Goal: Task Accomplishment & Management: Complete application form

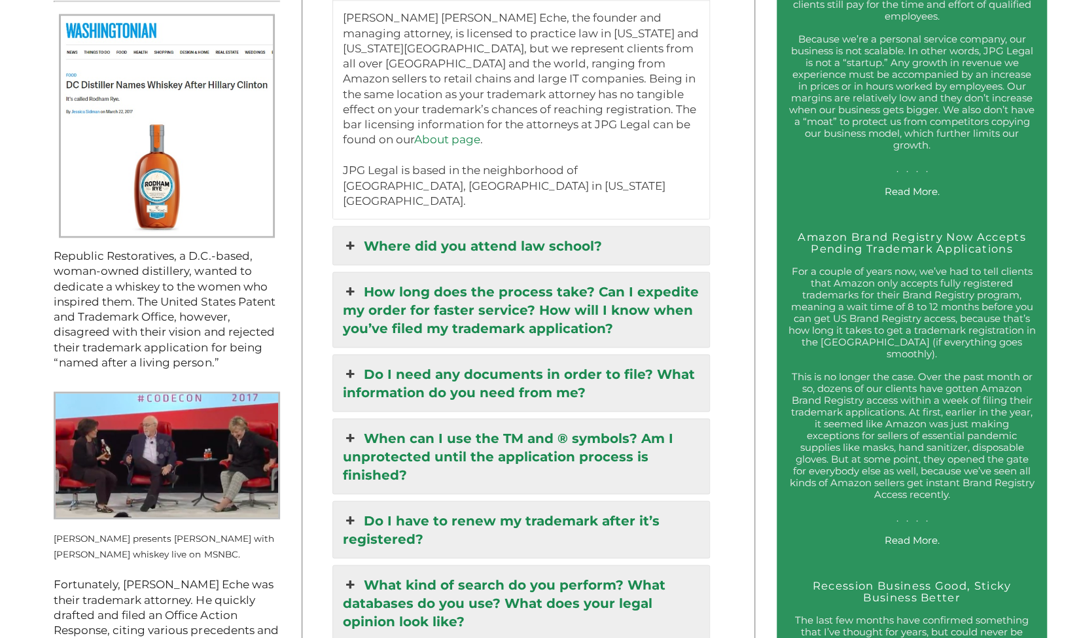
scroll to position [1434, 0]
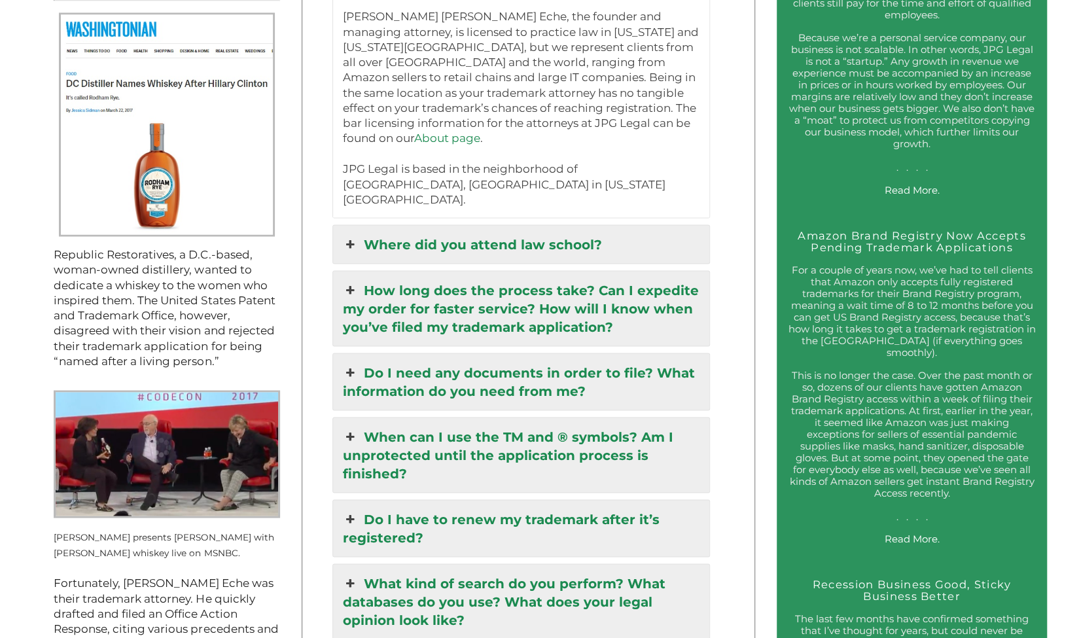
click at [423, 225] on link "Where did you attend law school?" at bounding box center [521, 244] width 376 height 38
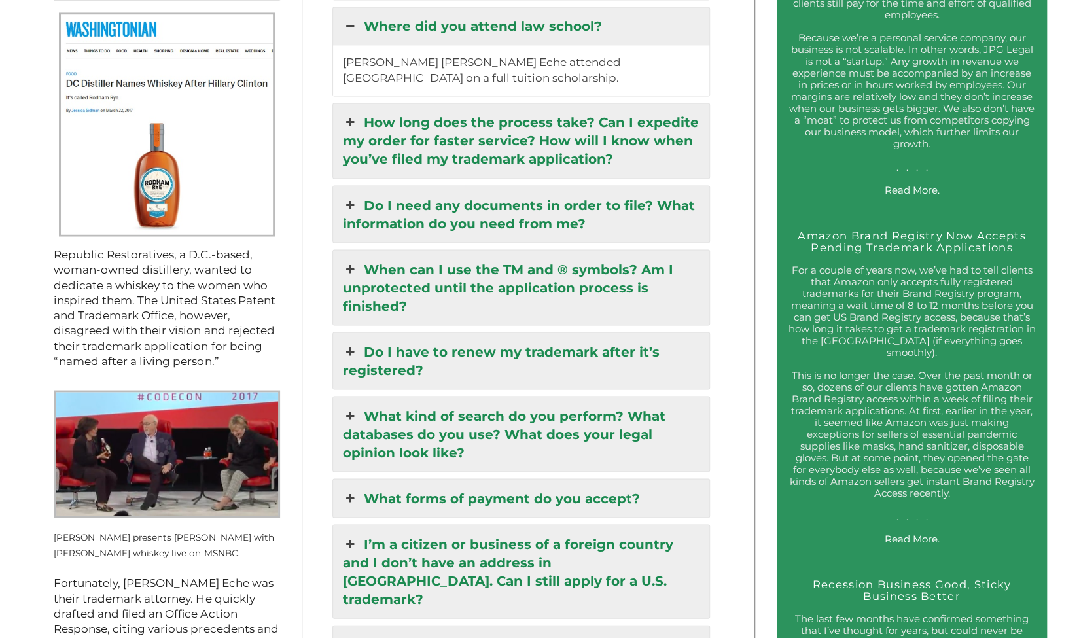
click at [513, 146] on link "How long does the process take? Can I expedite my order for faster service? How…" at bounding box center [521, 140] width 376 height 75
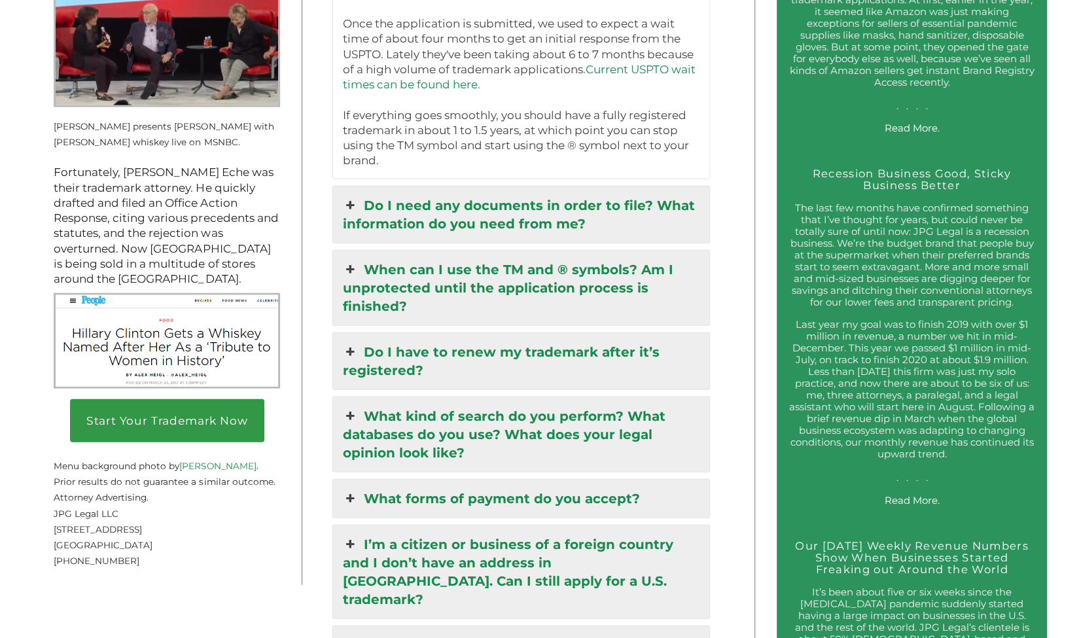
scroll to position [1847, 0]
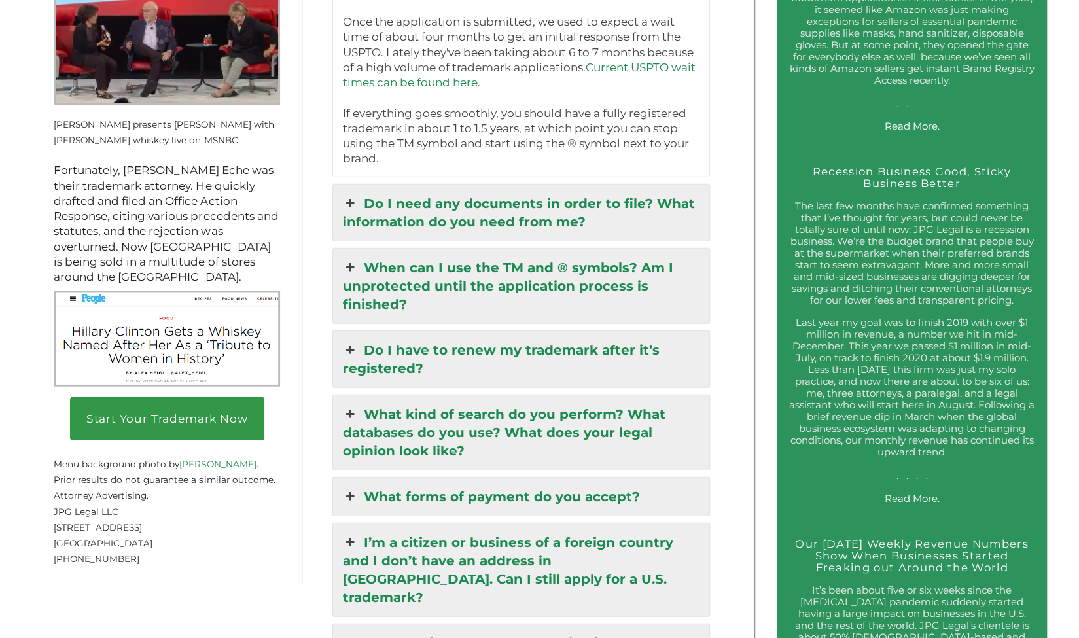
click at [571, 210] on link "Do I need any documents in order to file? What information do you need from me?" at bounding box center [521, 213] width 376 height 56
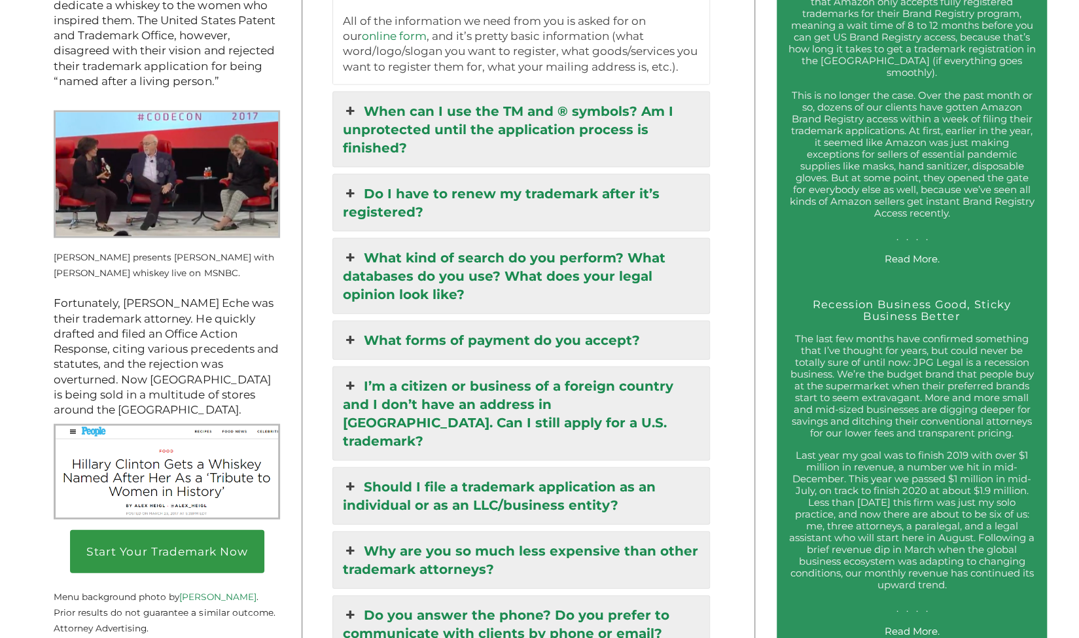
scroll to position [1714, 0]
click at [510, 130] on link "When can I use the TM and ® symbols? Am I unprotected until the application pro…" at bounding box center [521, 129] width 376 height 75
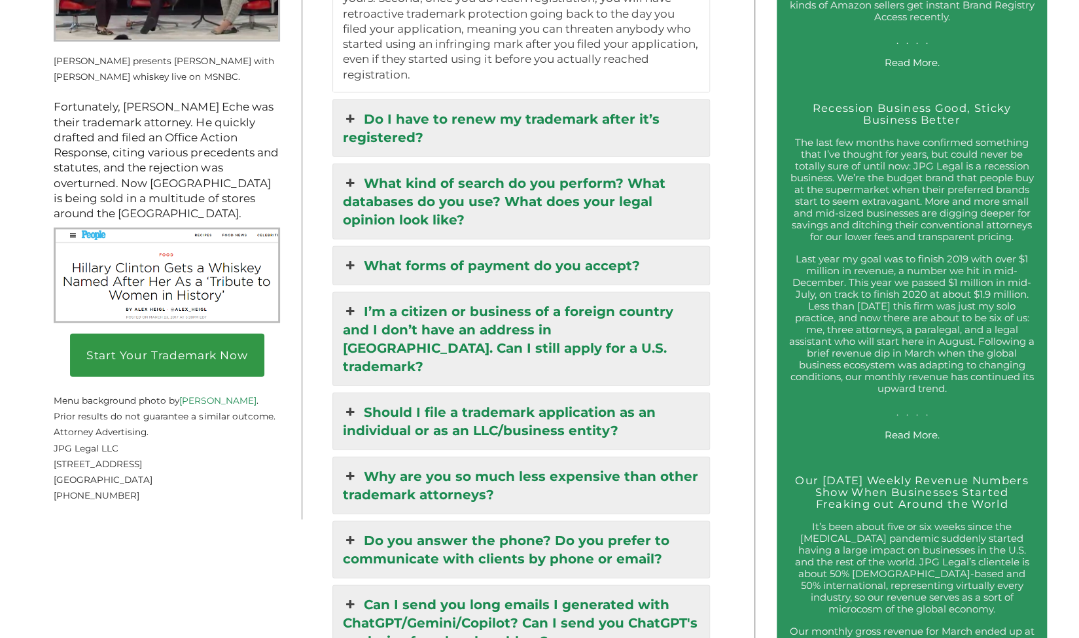
scroll to position [1913, 0]
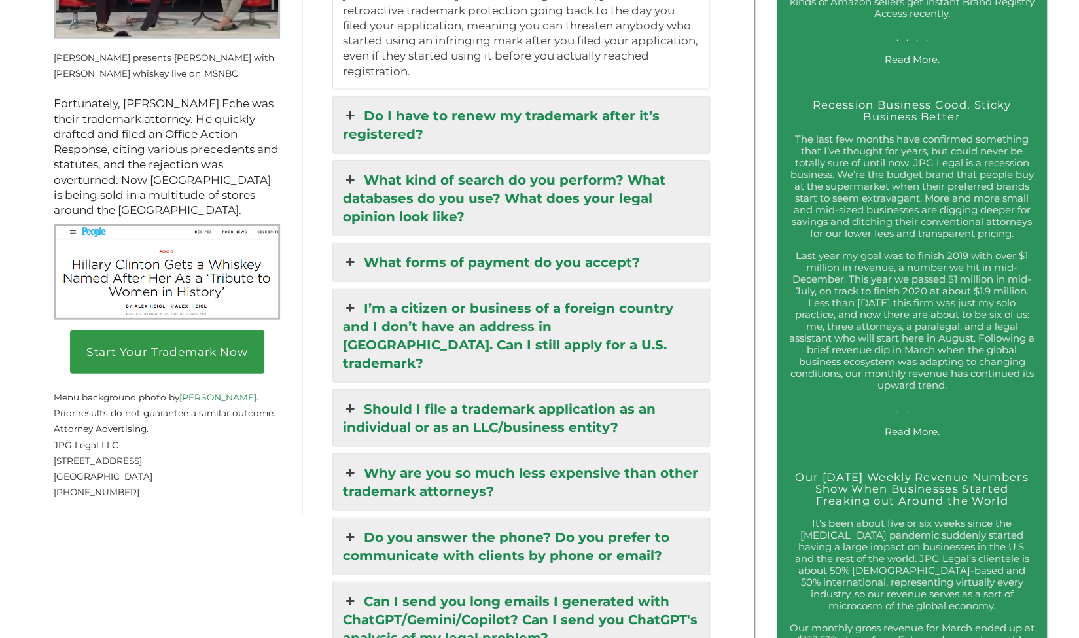
click at [465, 128] on link "Do I have to renew my trademark after it’s registered?" at bounding box center [521, 125] width 376 height 56
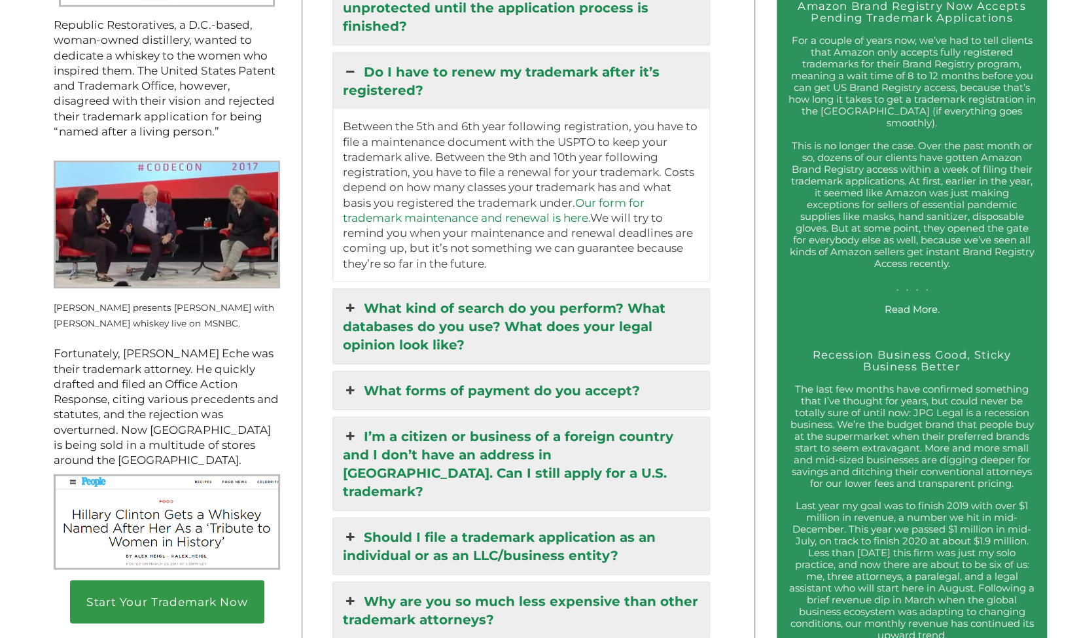
scroll to position [1797, 0]
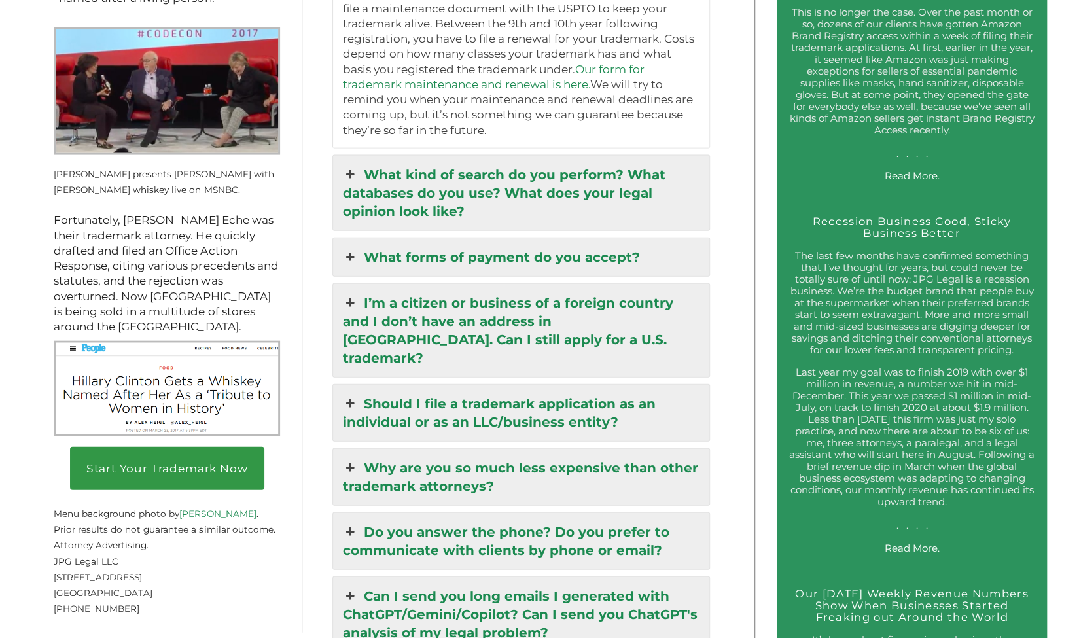
click at [577, 197] on link "What kind of search do you perform? What databases do you use? What does your l…" at bounding box center [521, 193] width 376 height 75
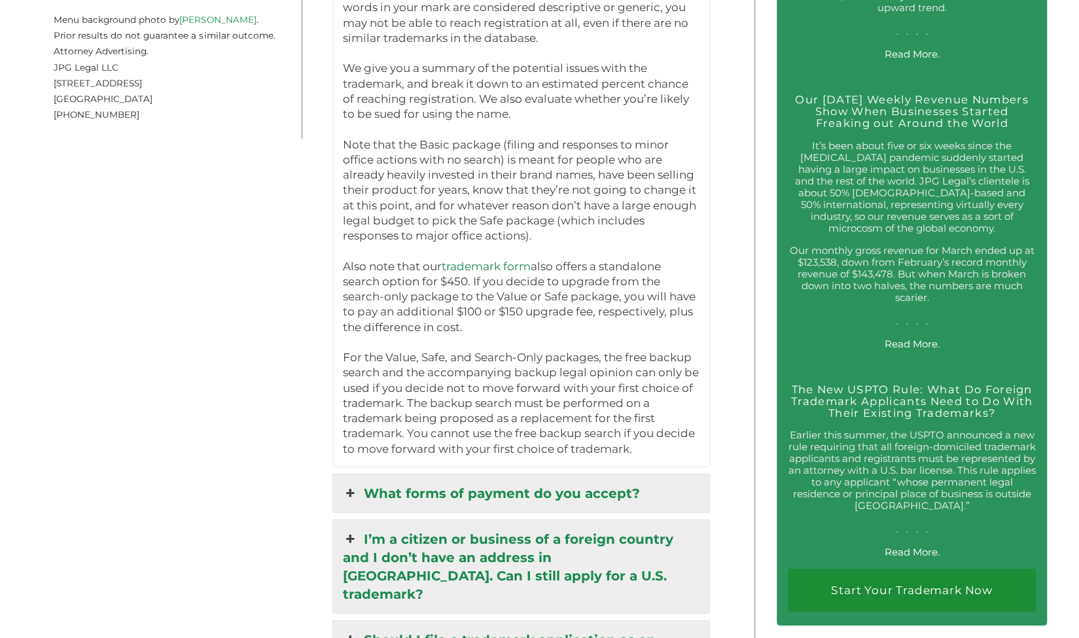
scroll to position [2296, 0]
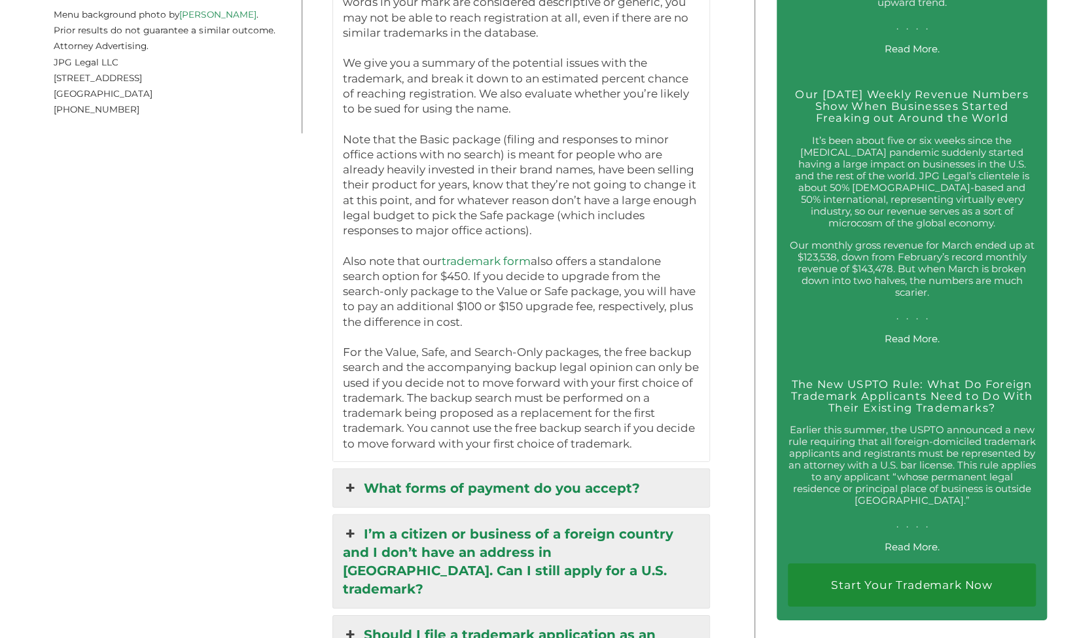
click at [574, 184] on p "Note that the Basic package (filing and responses to minor office actions with …" at bounding box center [521, 185] width 357 height 107
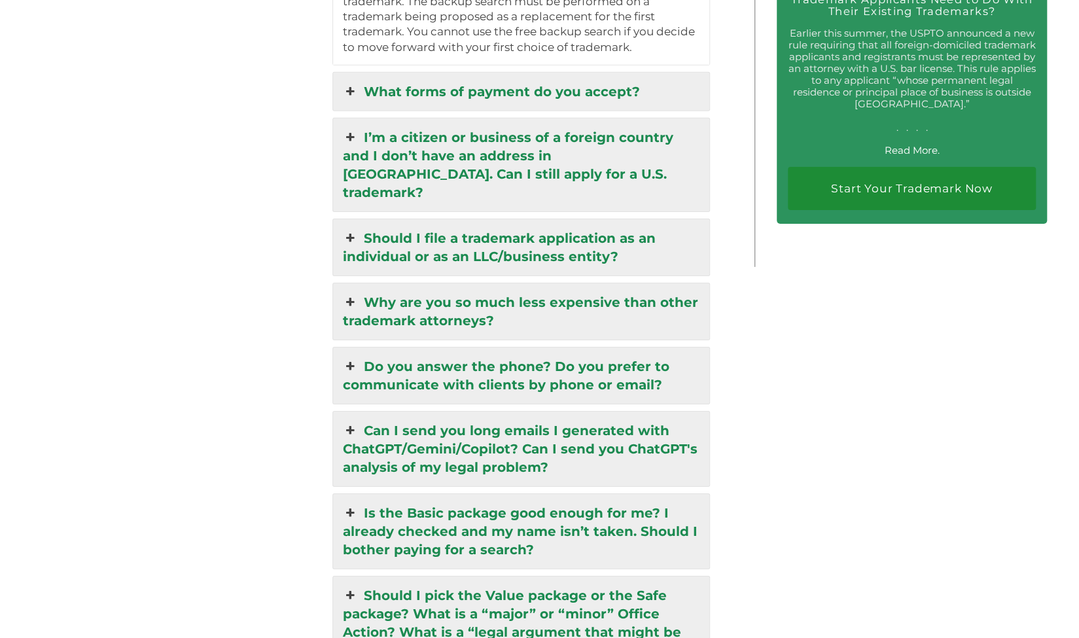
scroll to position [2692, 0]
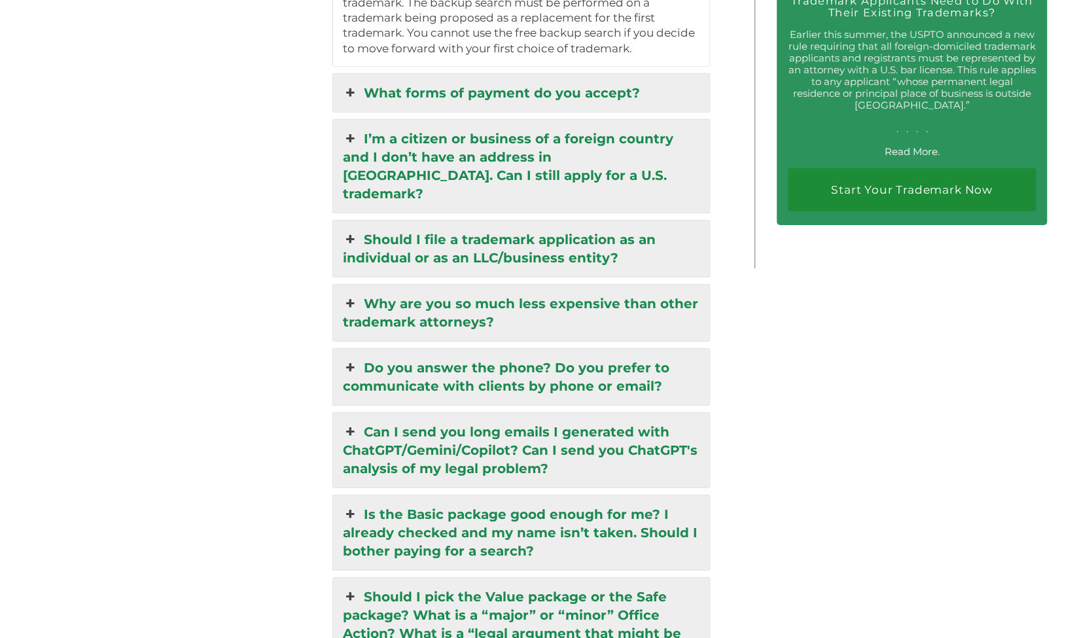
click at [641, 86] on link "What forms of payment do you accept?" at bounding box center [521, 93] width 376 height 38
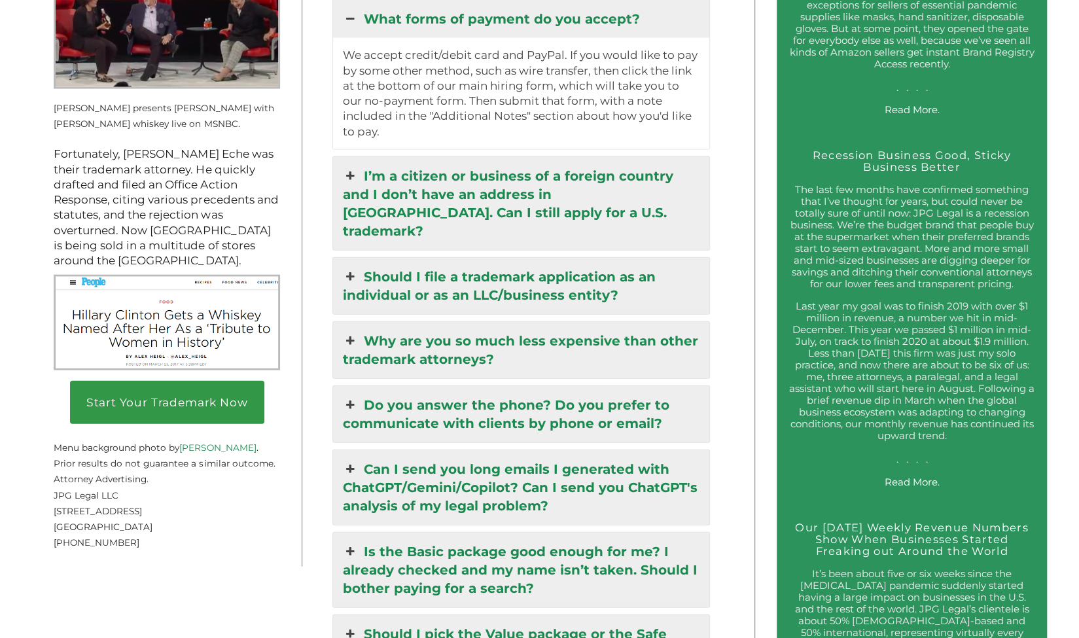
scroll to position [1862, 0]
click at [627, 259] on link "Should I file a trademark application as an individual or as an LLC/business en…" at bounding box center [521, 287] width 376 height 56
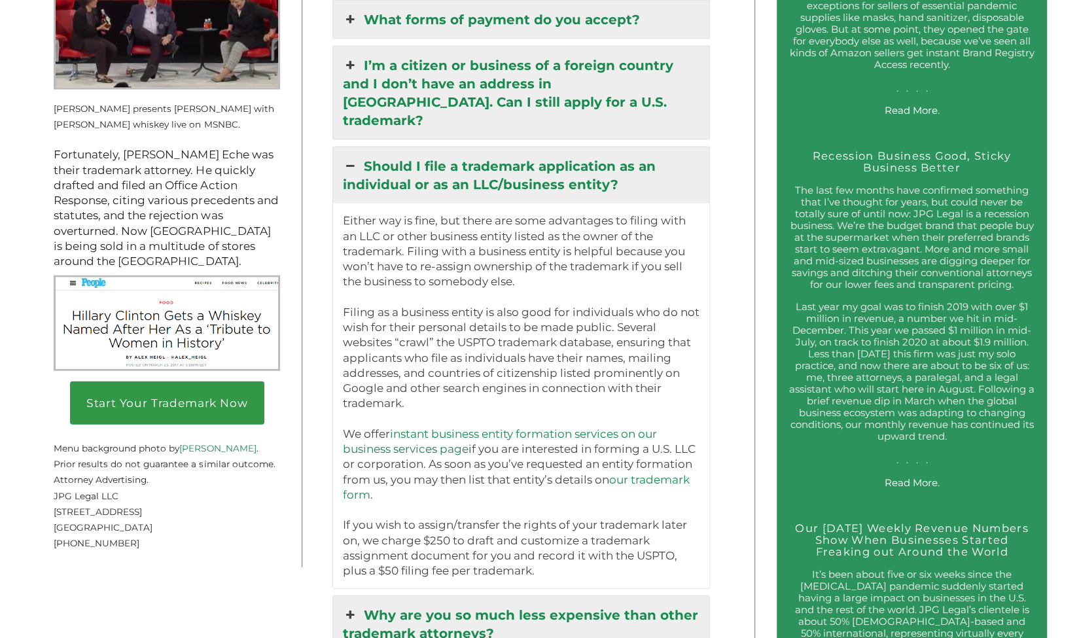
click at [606, 278] on p "Either way is fine, but there are some advantages to filing with an LLC or othe…" at bounding box center [521, 395] width 357 height 365
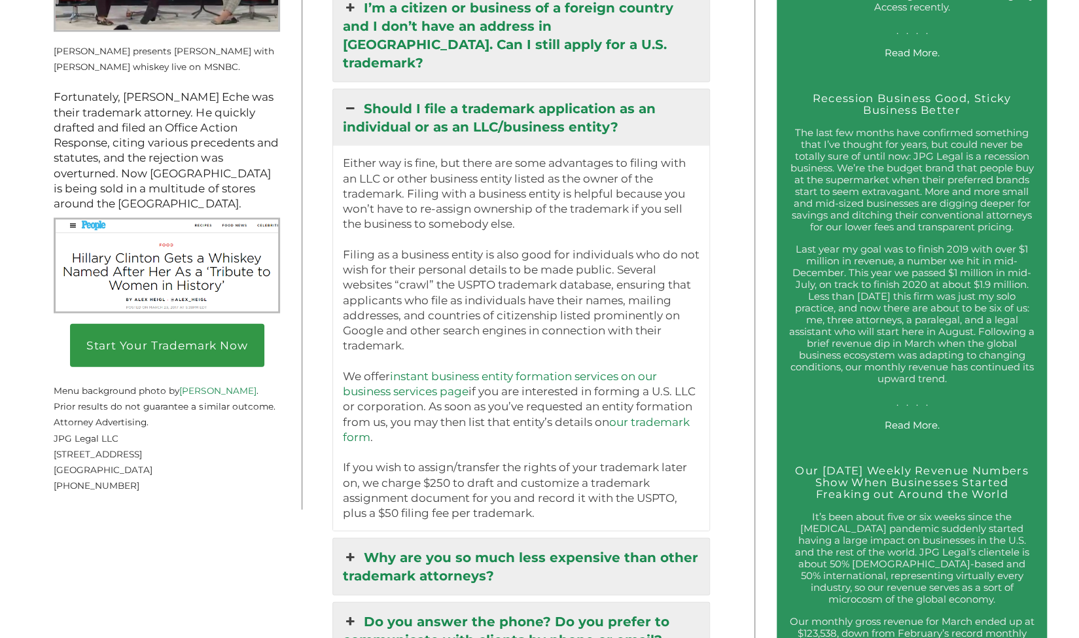
scroll to position [1921, 0]
click at [420, 324] on p "Either way is fine, but there are some advantages to filing with an LLC or othe…" at bounding box center [521, 337] width 357 height 365
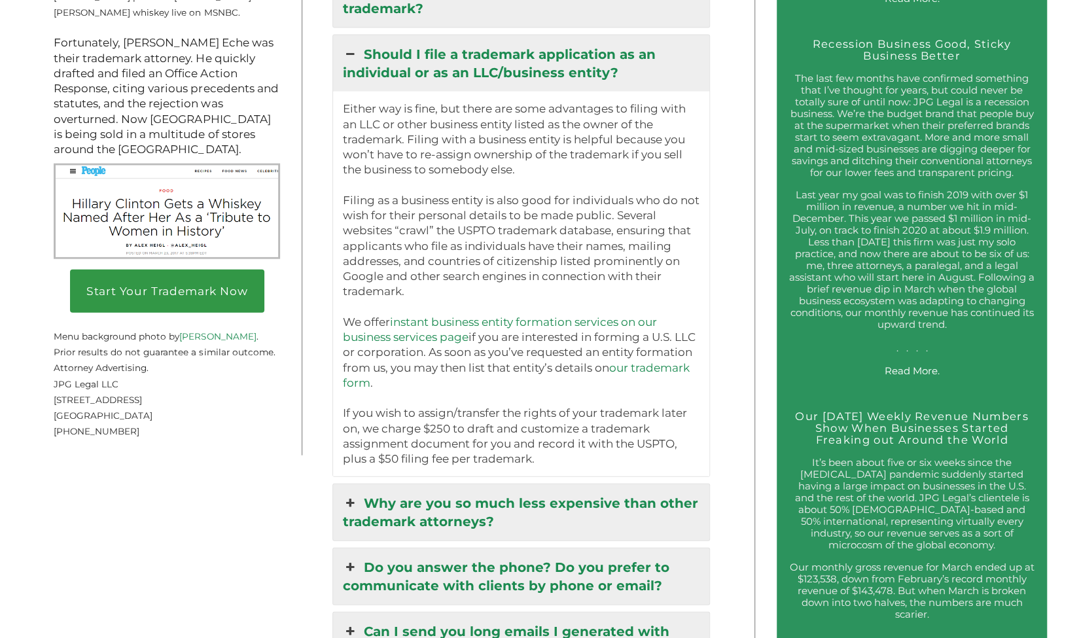
scroll to position [1959, 0]
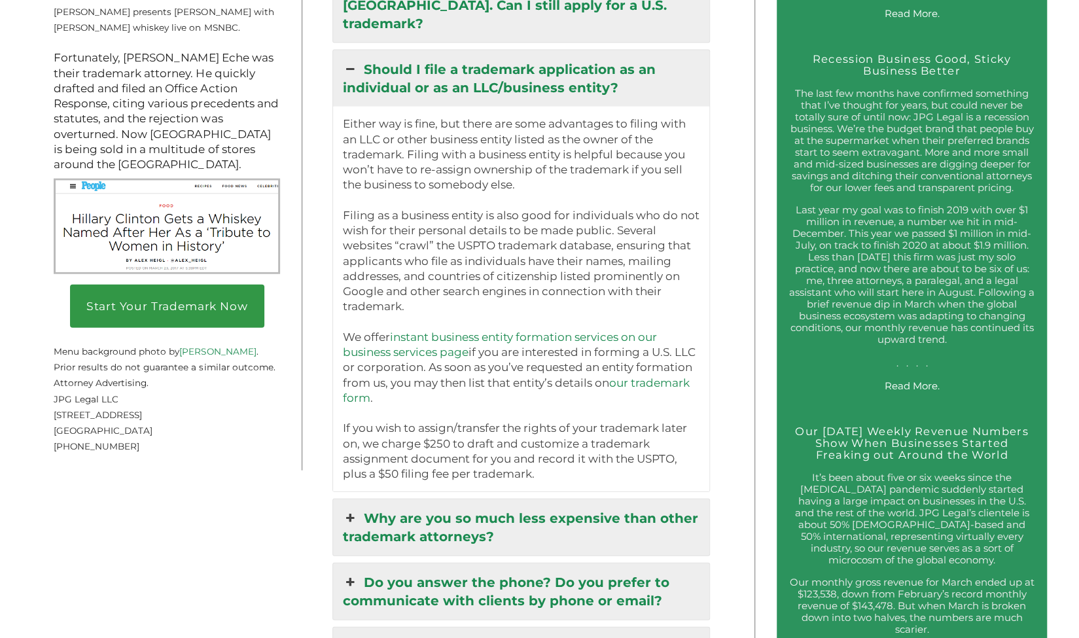
drag, startPoint x: 413, startPoint y: 49, endPoint x: 587, endPoint y: 270, distance: 281.0
click at [587, 270] on p "Either way is fine, but there are some advantages to filing with an LLC or othe…" at bounding box center [521, 299] width 357 height 365
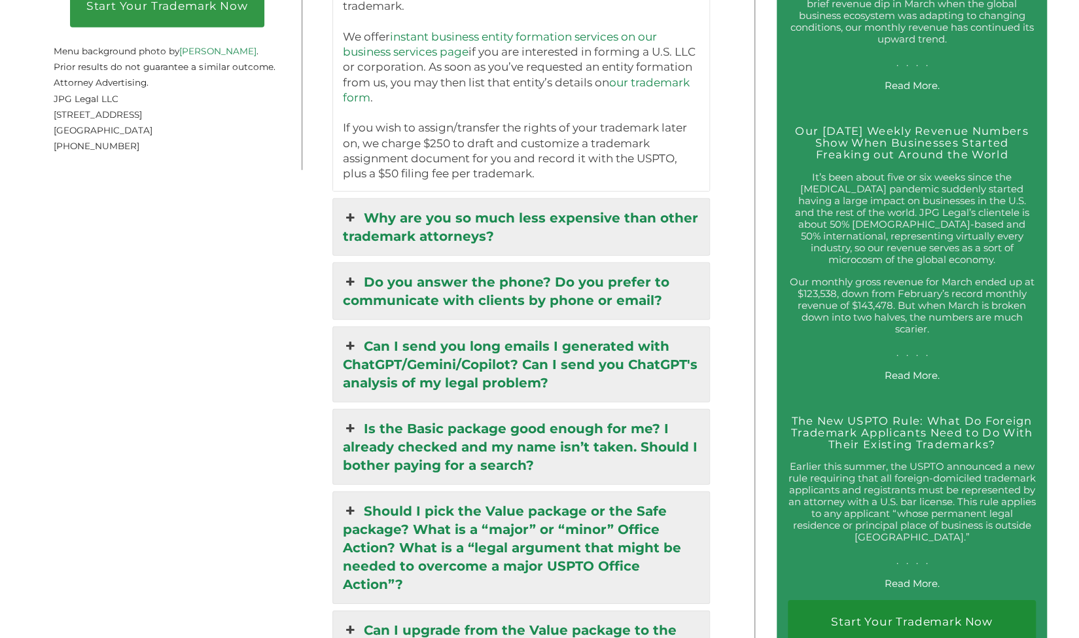
scroll to position [2294, 0]
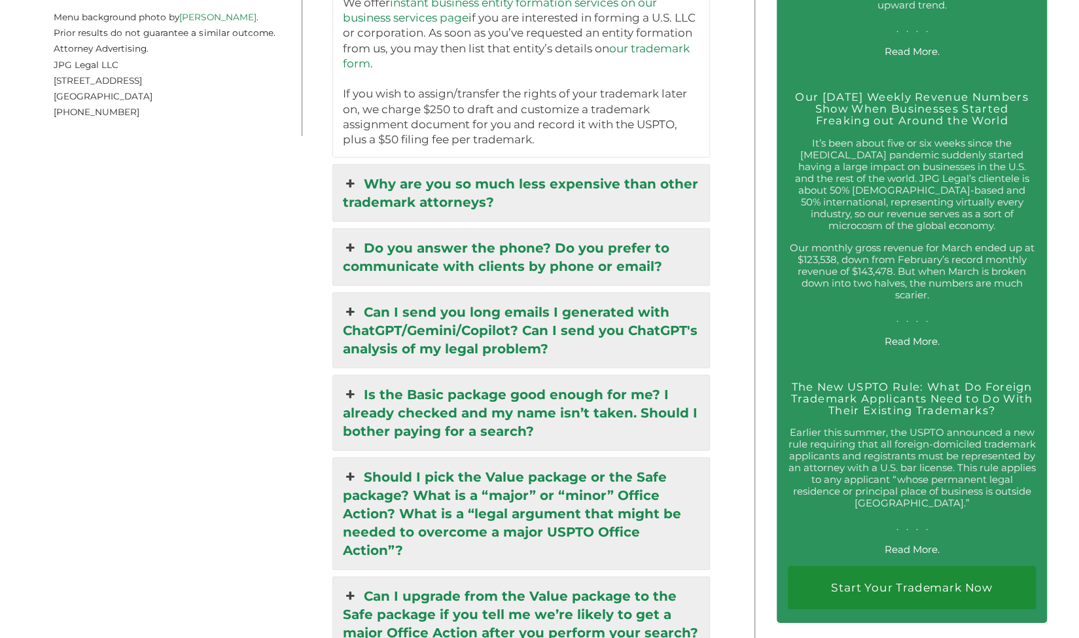
click at [496, 165] on link "Why are you so much less expensive than other trademark attorneys?" at bounding box center [521, 193] width 376 height 56
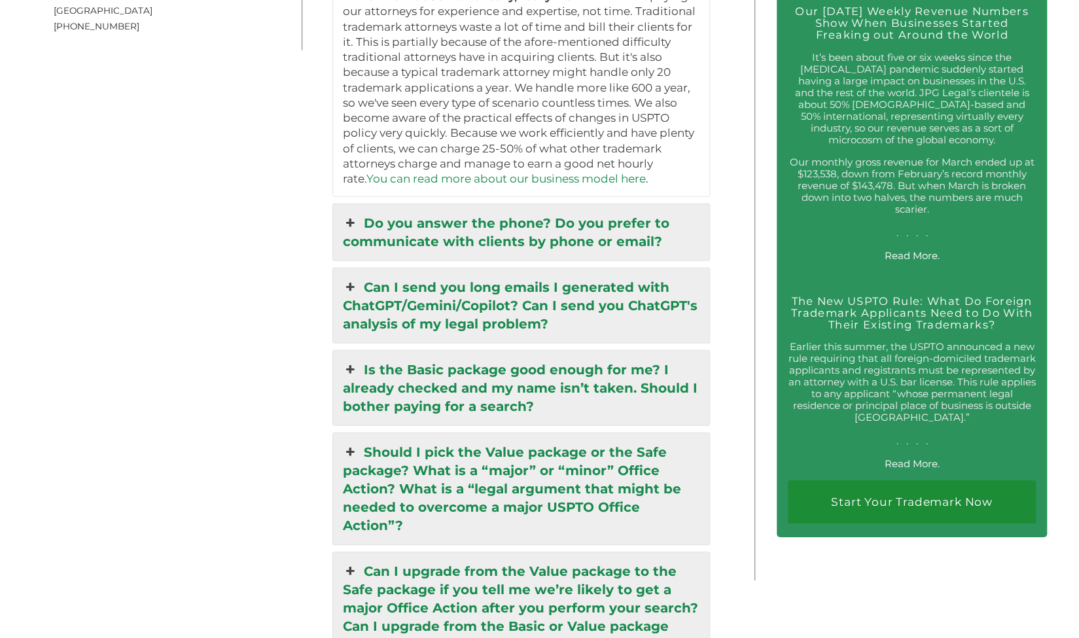
scroll to position [2484, 0]
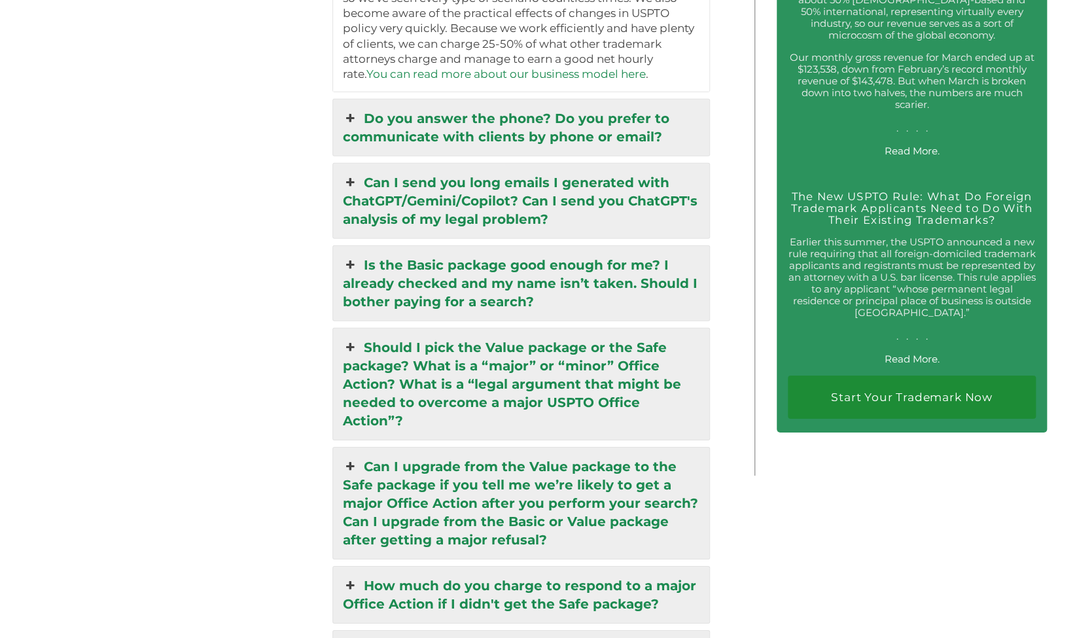
click at [528, 200] on link "Can I send you long emails I generated with ChatGPT/Gemini/Copilot? Can I send …" at bounding box center [521, 201] width 376 height 75
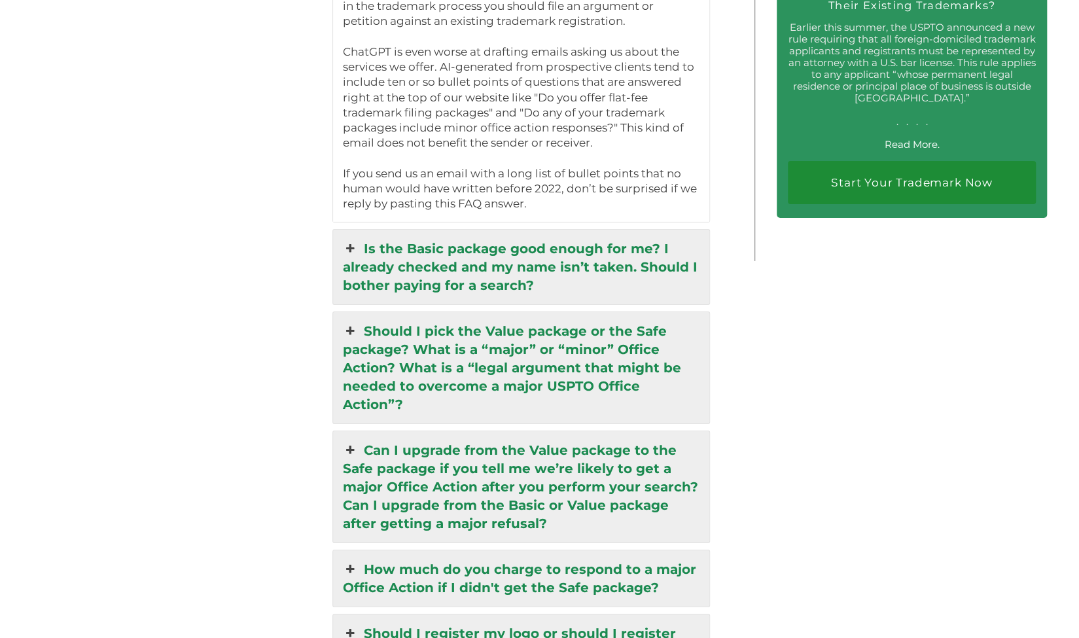
scroll to position [2798, 0]
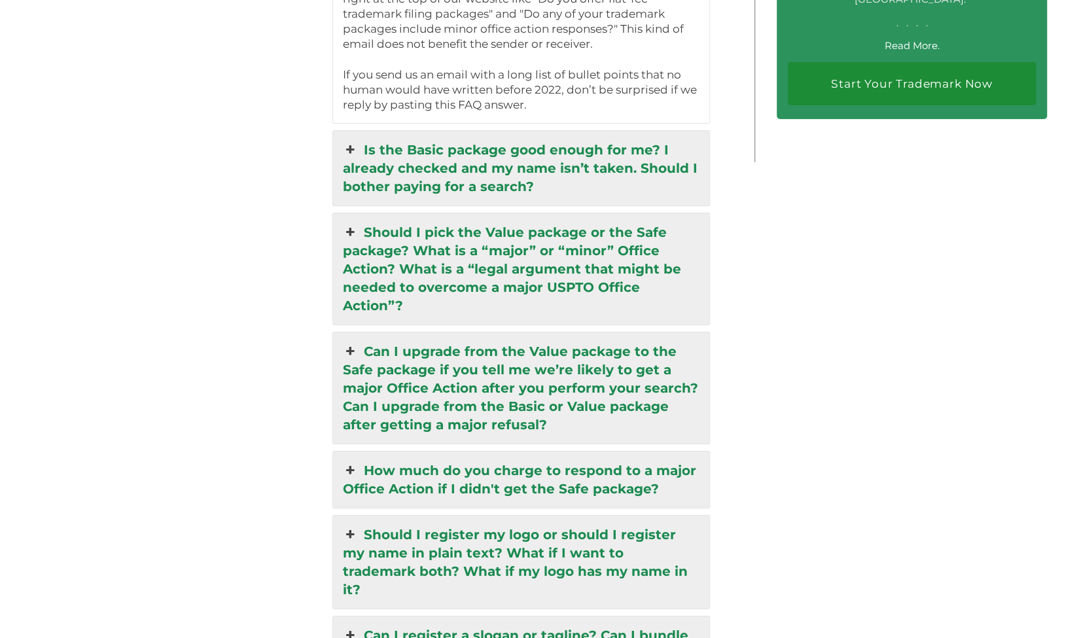
click at [582, 132] on link "Is the Basic package good enough for me? I already checked and my name isn’t ta…" at bounding box center [521, 168] width 376 height 75
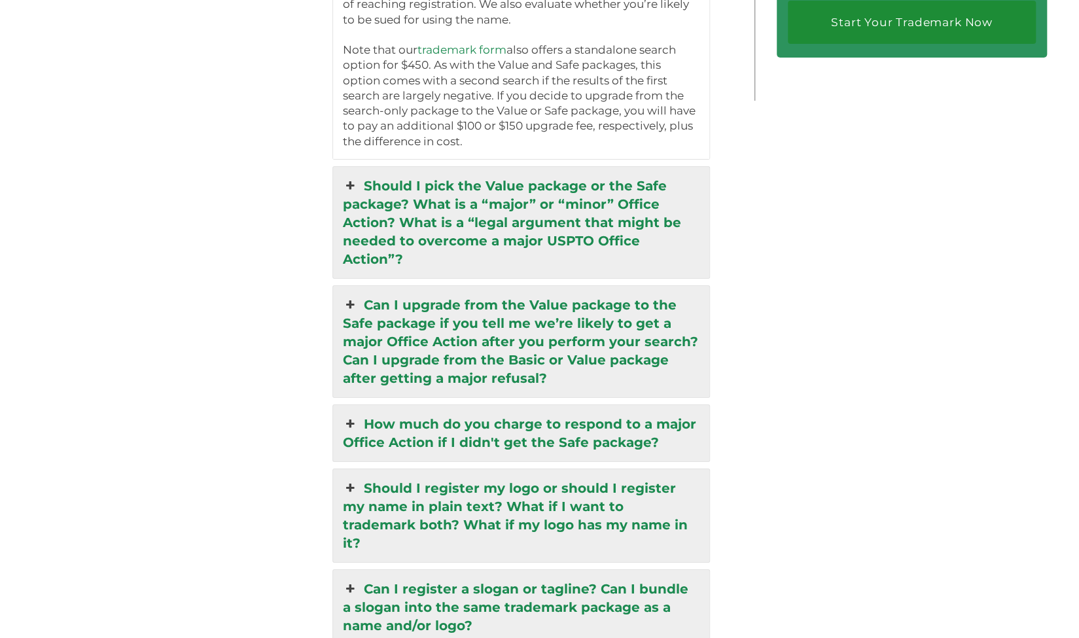
scroll to position [2861, 0]
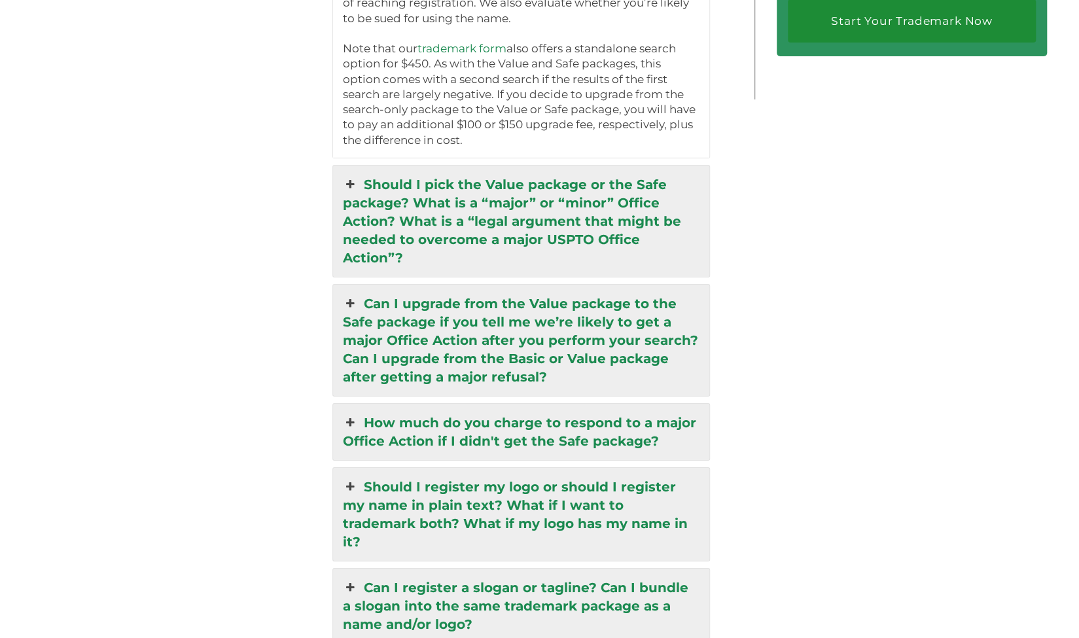
click at [637, 209] on link "Should I pick the Value package or the Safe package? What is a “major” or “mino…" at bounding box center [521, 221] width 376 height 111
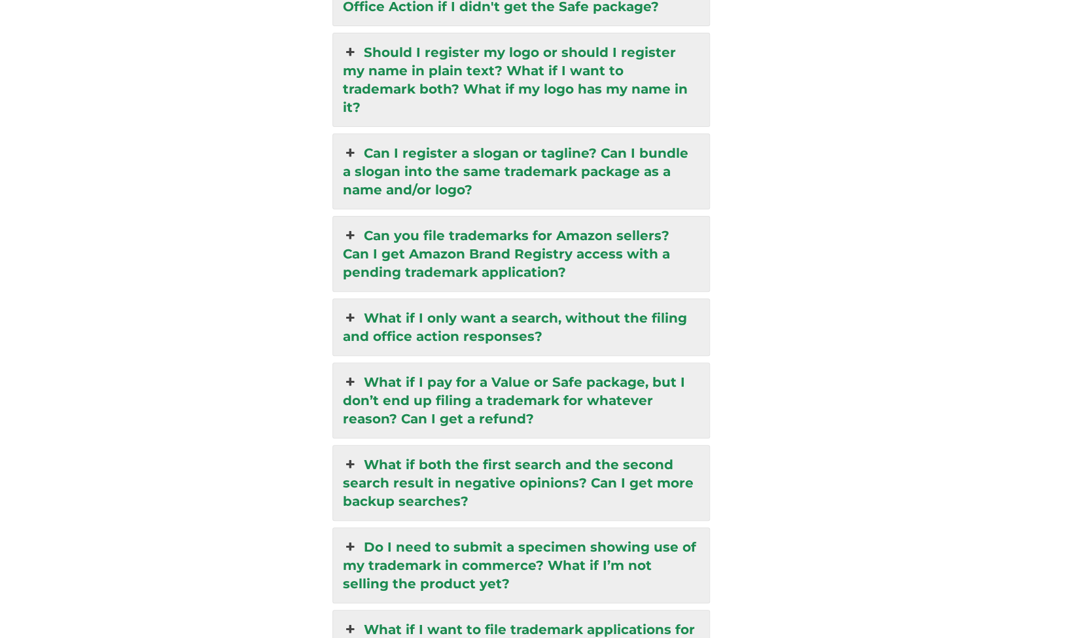
scroll to position [3441, 0]
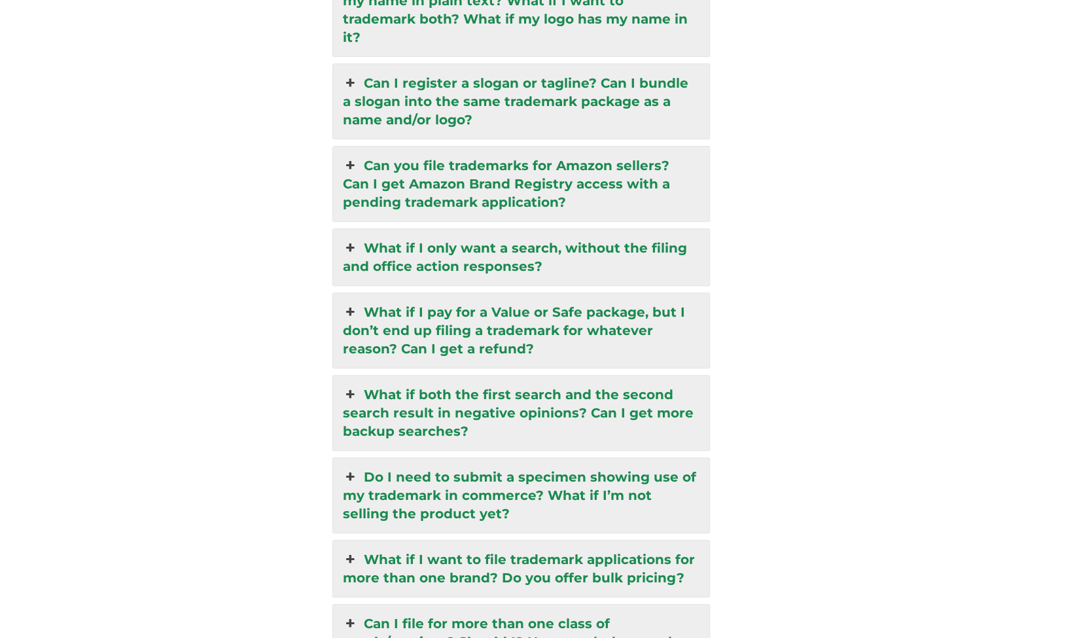
click at [551, 229] on link "What if I only want a search, without the filing and office action responses?" at bounding box center [521, 257] width 376 height 56
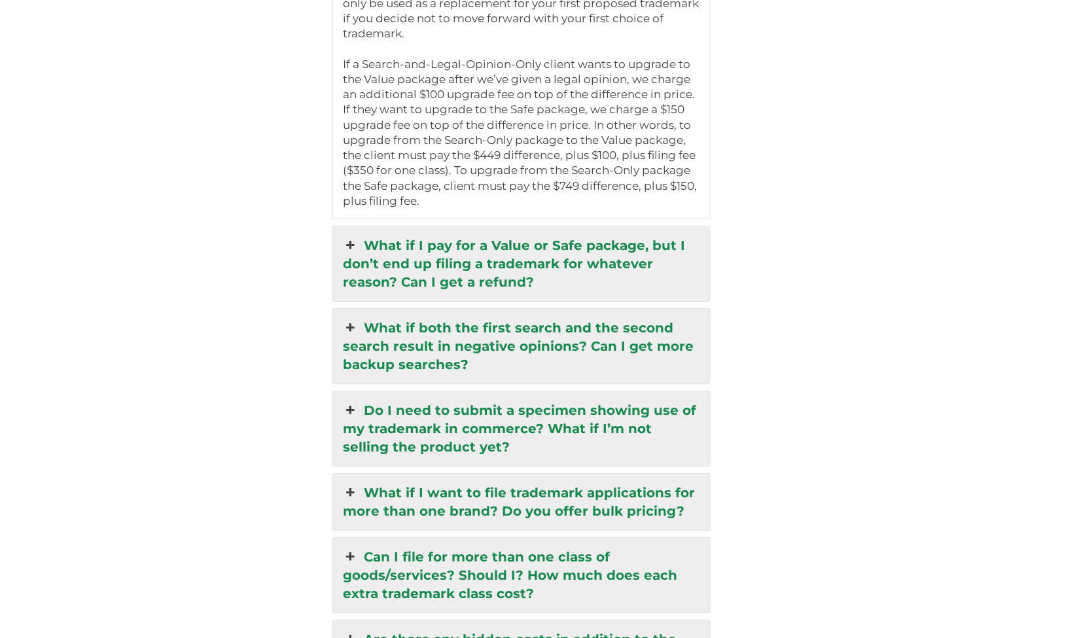
scroll to position [3082, 0]
click at [619, 226] on link "What if I pay for a Value or Safe package, but I don’t end up filing a trademar…" at bounding box center [521, 263] width 376 height 75
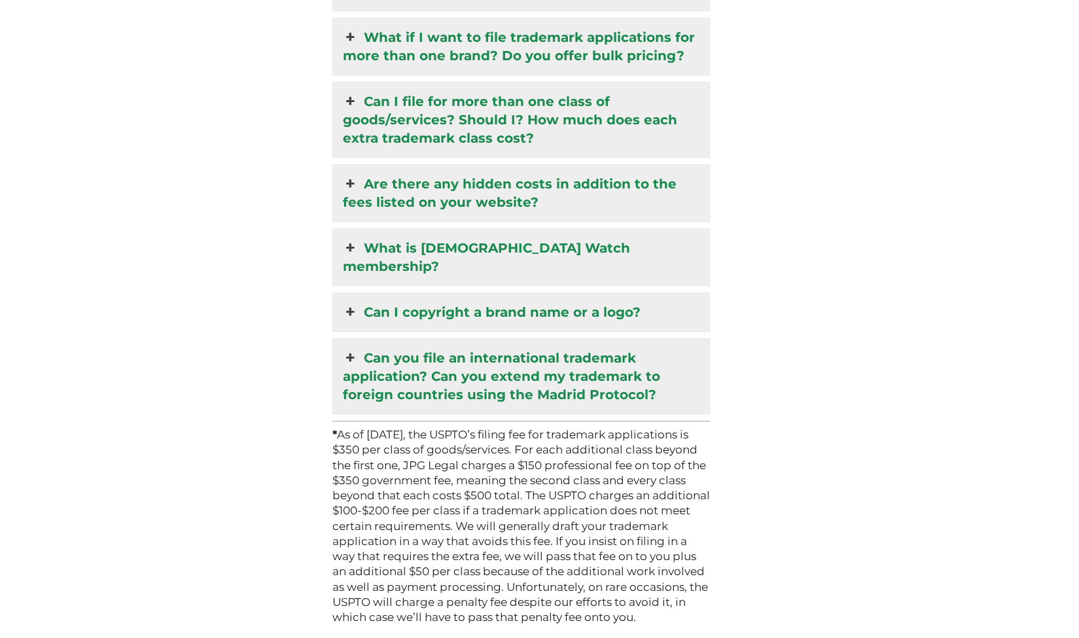
scroll to position [3751, 0]
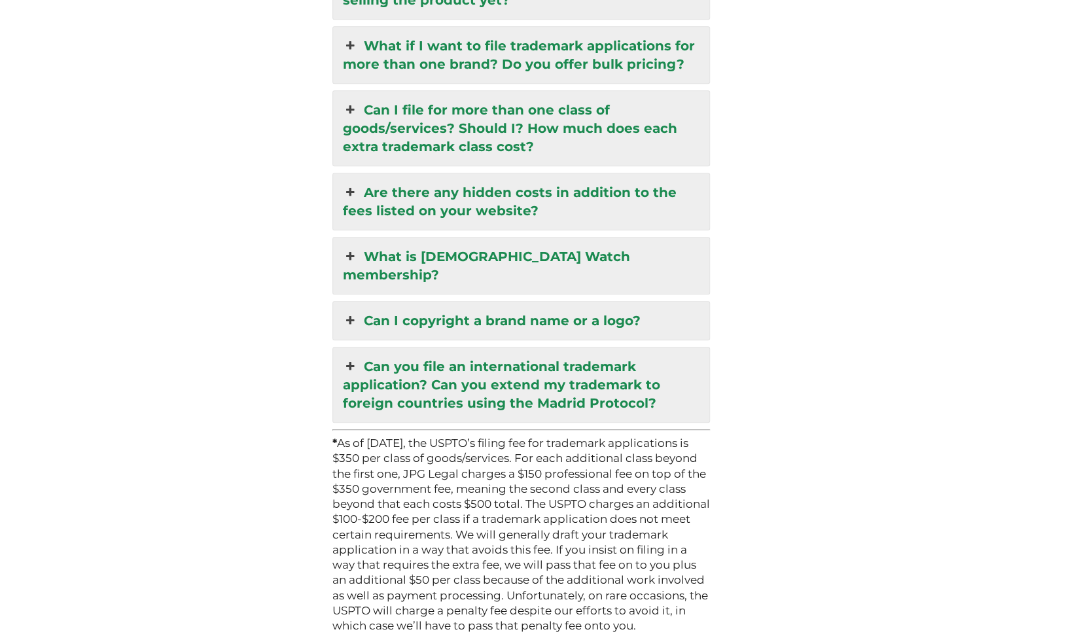
click at [623, 302] on link "Can I copyright a brand name or a logo?" at bounding box center [521, 321] width 376 height 38
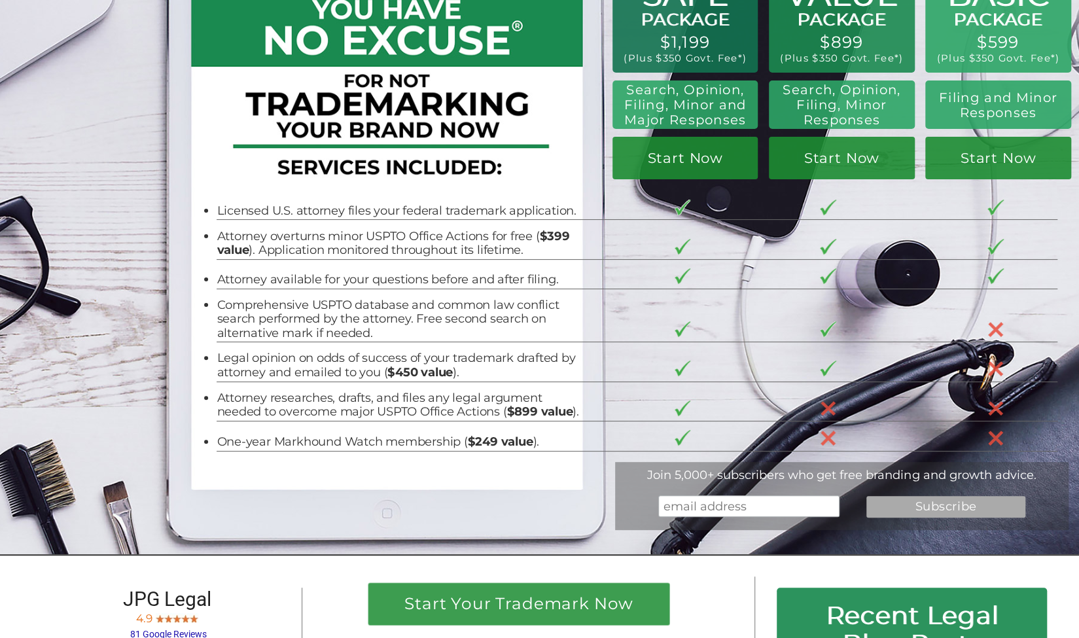
scroll to position [0, 0]
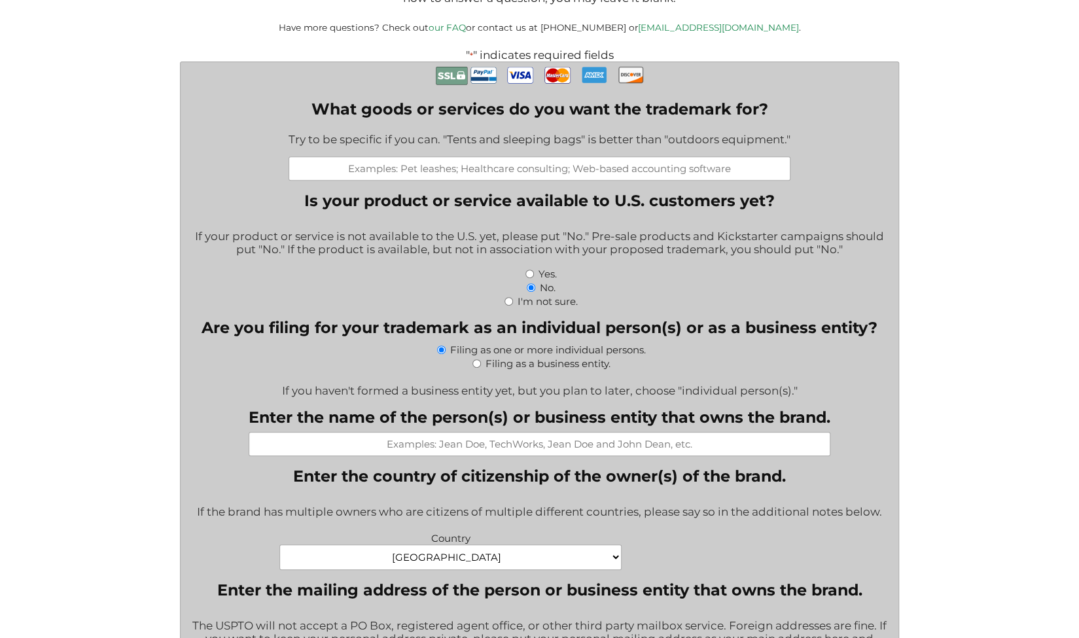
scroll to position [336, 0]
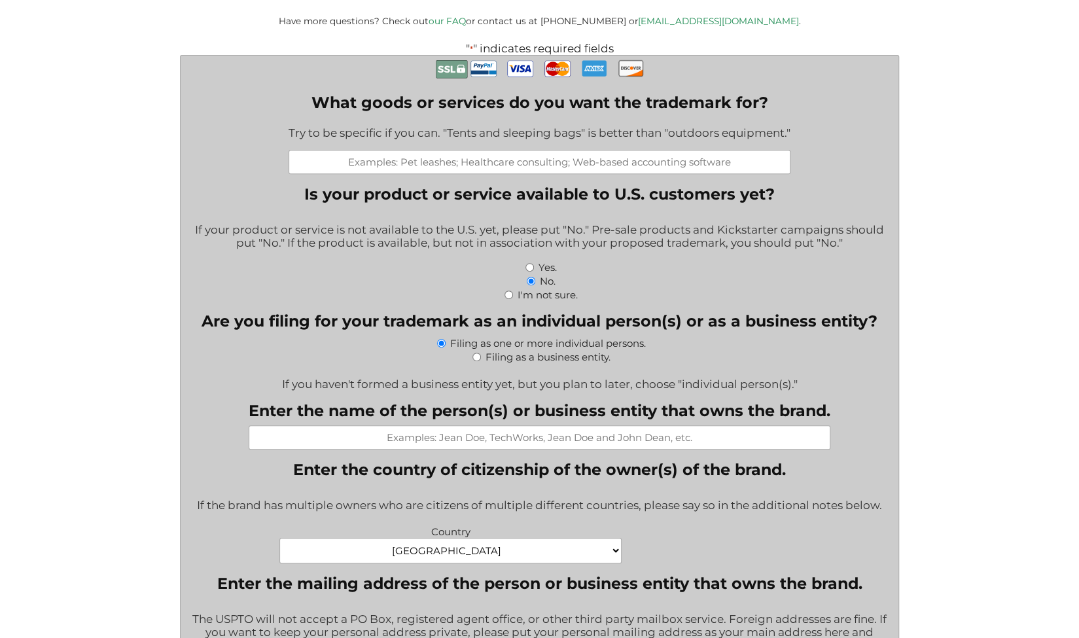
click at [464, 174] on input "What goods or services do you want the trademark for?" at bounding box center [540, 162] width 502 height 24
drag, startPoint x: 319, startPoint y: 103, endPoint x: 775, endPoint y: 111, distance: 455.6
click at [775, 111] on label "What goods or services do you want the trademark for?" at bounding box center [540, 102] width 502 height 19
copy label "What goods or services do you want the trademark for?"
click at [516, 169] on input "What goods or services do you want the trademark for?" at bounding box center [540, 162] width 502 height 24
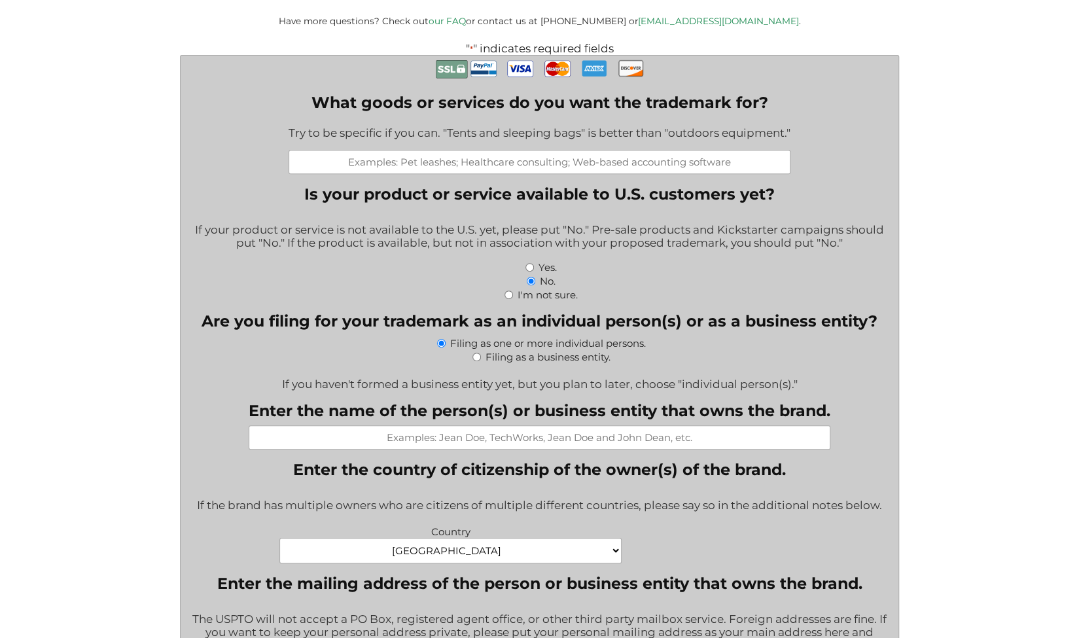
paste input "Legal & Regulatory Services"
paste input "Business Consulting & Strategic Services"
paste input "Training, Webinars & Education"
type input "Legal & Regulatory Services; Business Consulting & Strategic Services; Training…"
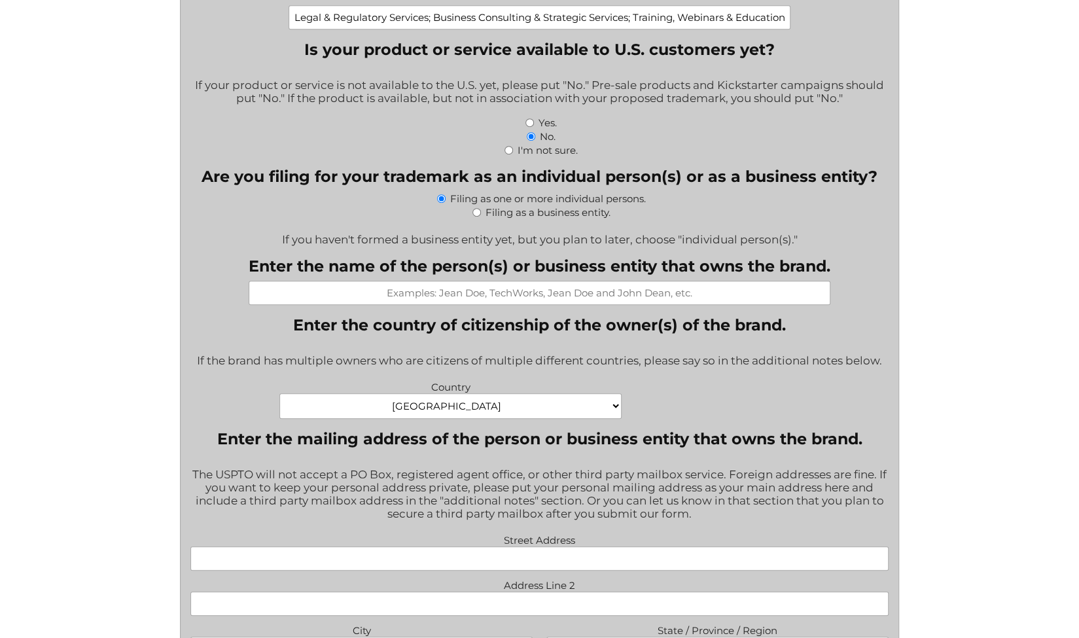
scroll to position [484, 0]
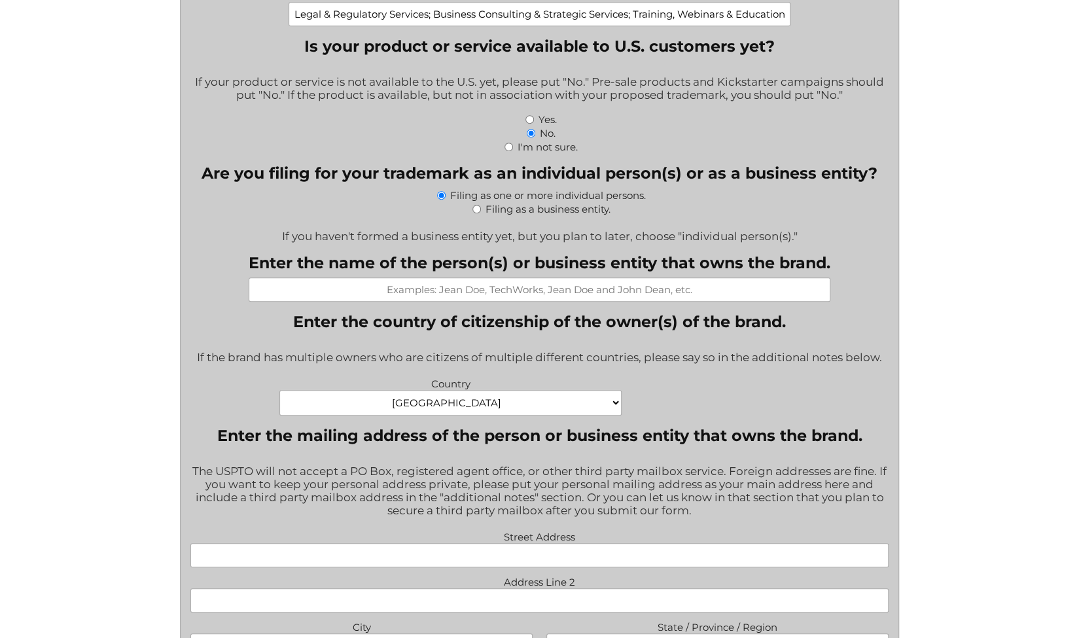
click at [477, 213] on input "Filing as a business entity." at bounding box center [477, 209] width 9 height 9
radio input "true"
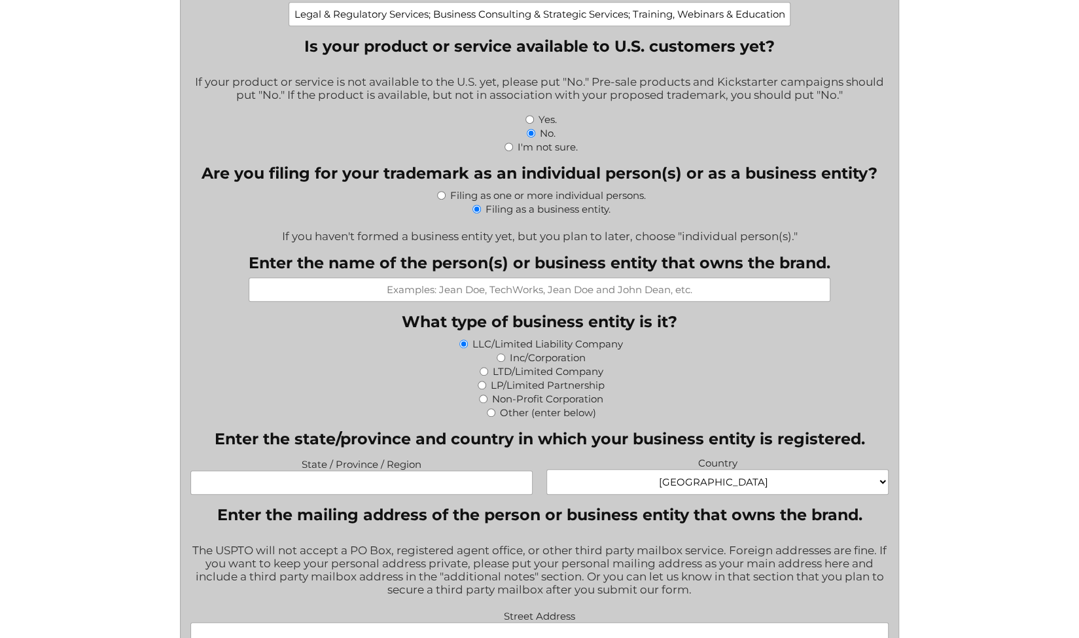
click at [523, 300] on input "Enter the name of the person(s) or business entity that owns the brand." at bounding box center [540, 290] width 582 height 24
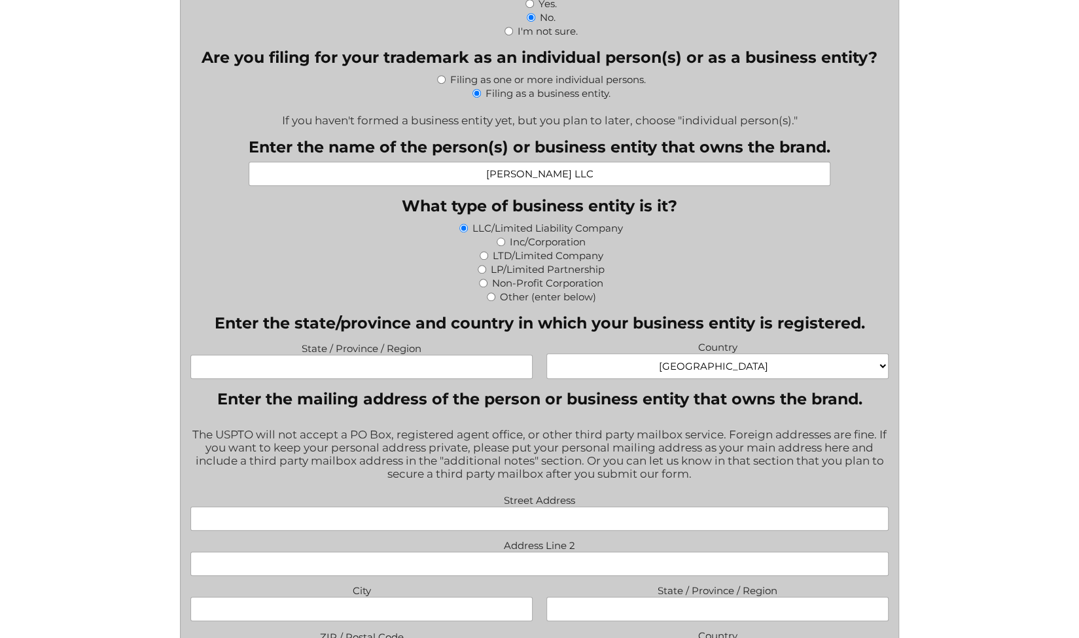
scroll to position [610, 0]
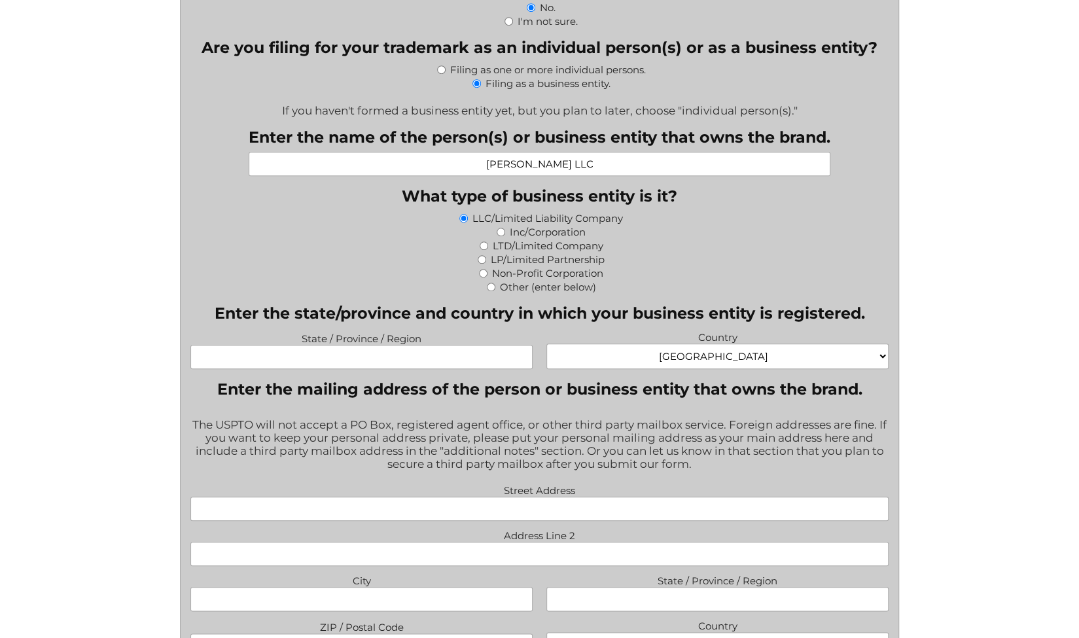
type input "Venturo LLC"
click at [406, 374] on div "State / Province / Region Country Afghanistan Albania Algeria American Samoa An…" at bounding box center [540, 351] width 712 height 46
click at [390, 369] on input "State / Province / Region" at bounding box center [361, 357] width 342 height 24
type input "CA"
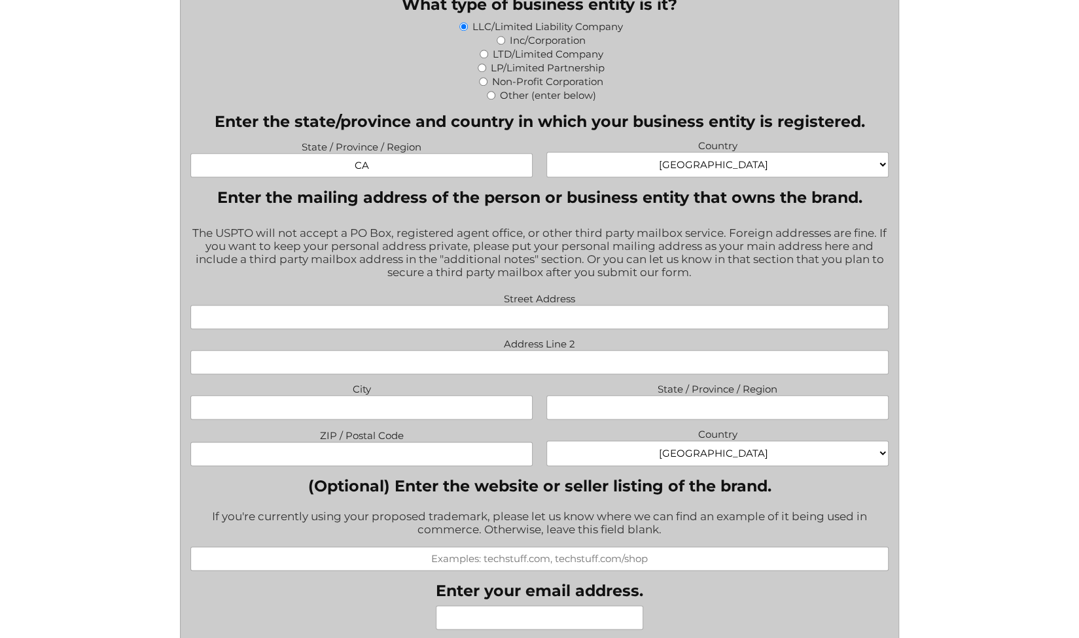
scroll to position [803, 0]
click at [433, 316] on input "Street Address" at bounding box center [539, 316] width 698 height 24
type input "118 Harding Avenue"
type input "Ventura"
type input "CA"
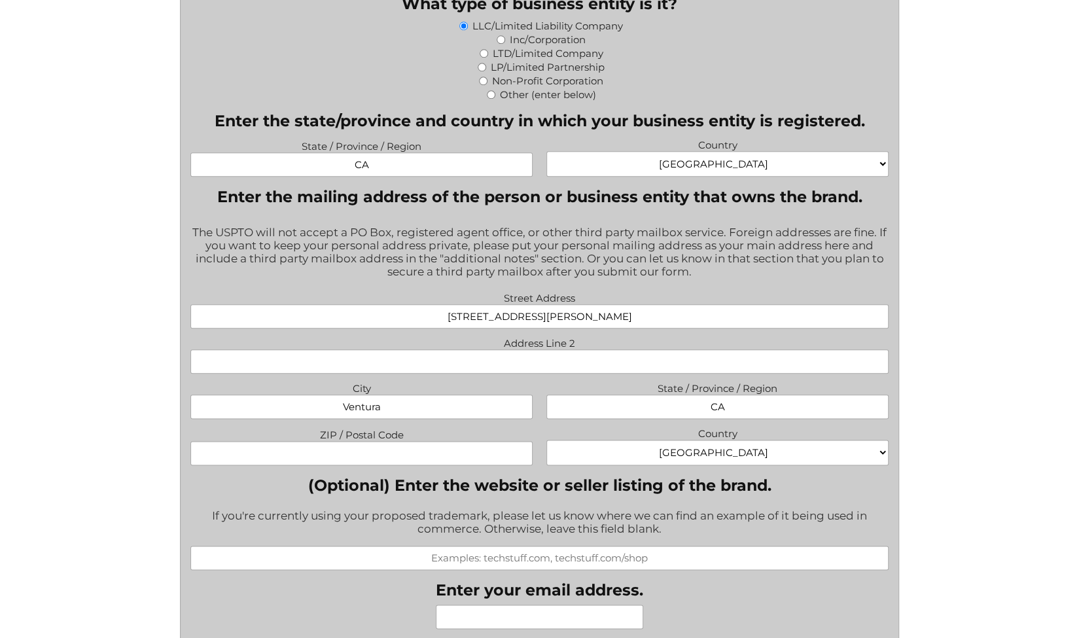
type input "93003"
type input "arturoreyes2023@gmail.com"
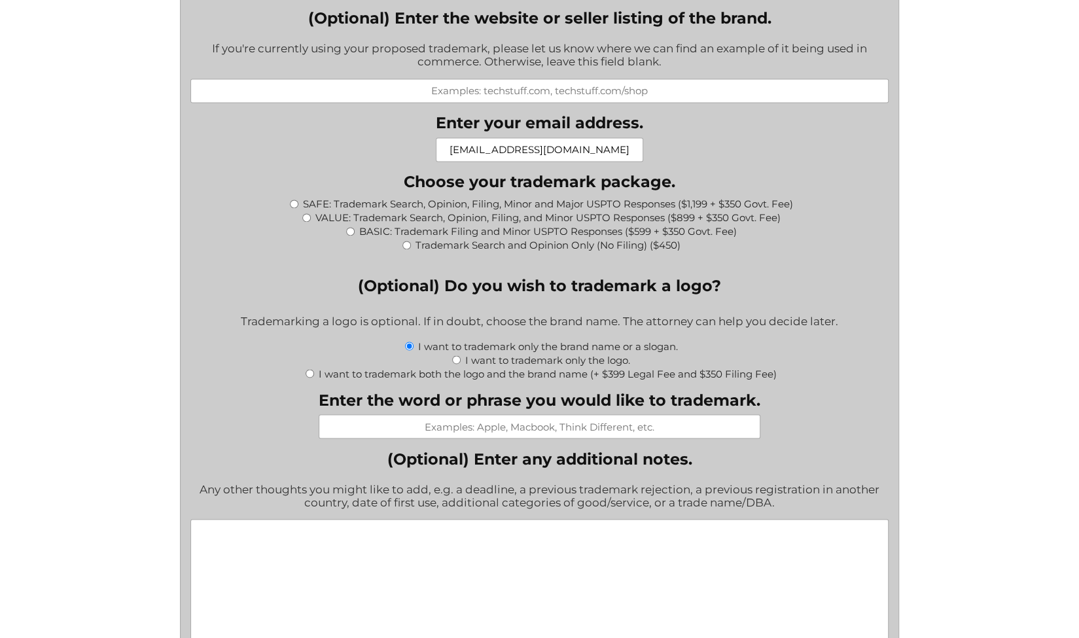
scroll to position [1284, 0]
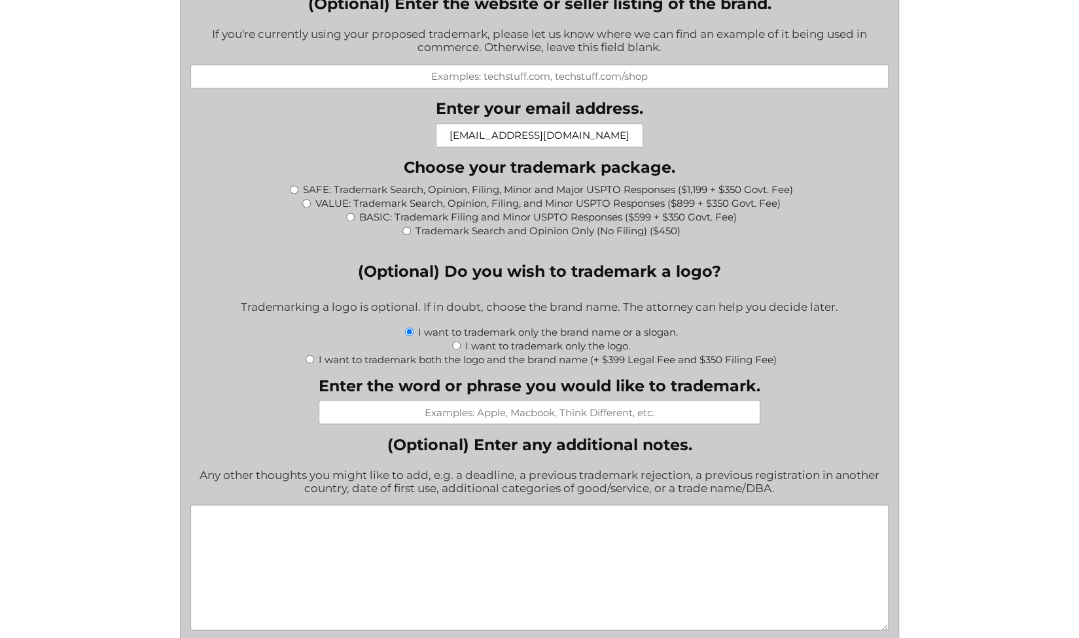
click at [298, 208] on div "VALUE: Trademark Search, Opinion, Filing, and Minor USPTO Responses ($899 + $35…" at bounding box center [539, 203] width 698 height 14
click at [302, 208] on input "VALUE: Trademark Search, Opinion, Filing, and Minor USPTO Responses ($899 + $35…" at bounding box center [306, 203] width 9 height 9
radio input "true"
type input "$1,249.00"
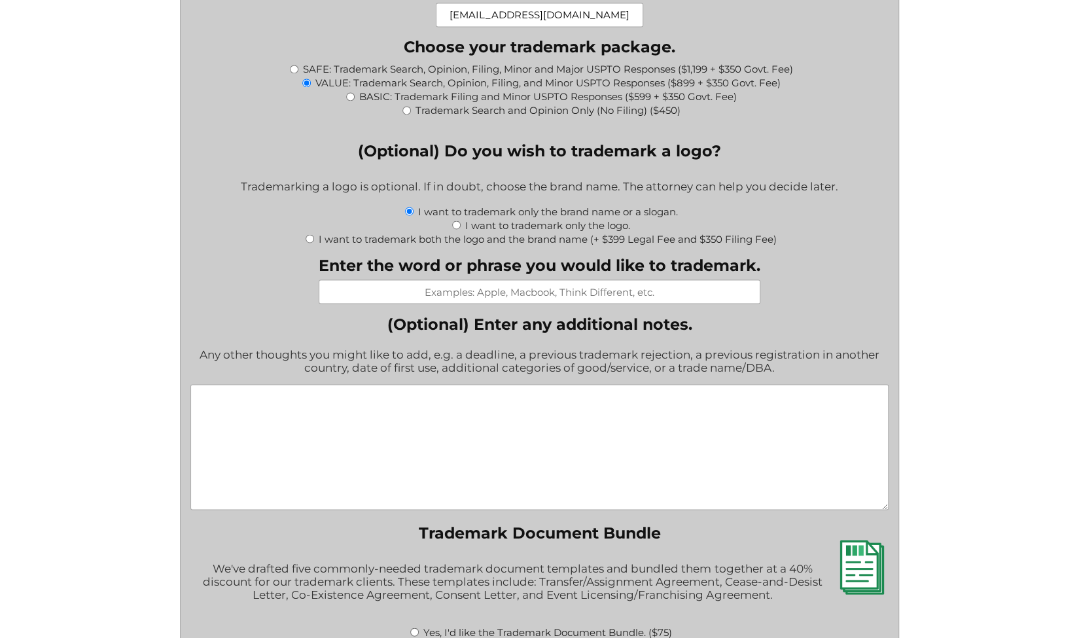
scroll to position [1405, 0]
click at [512, 302] on input "Enter the word or phrase you would like to trademark." at bounding box center [540, 291] width 442 height 24
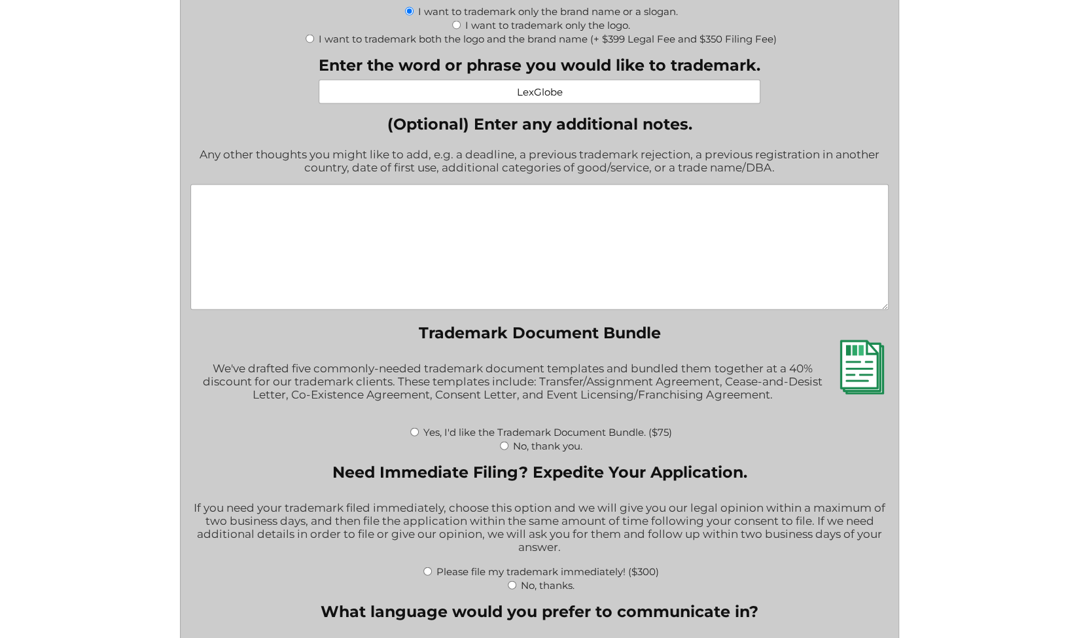
scroll to position [1750, 0]
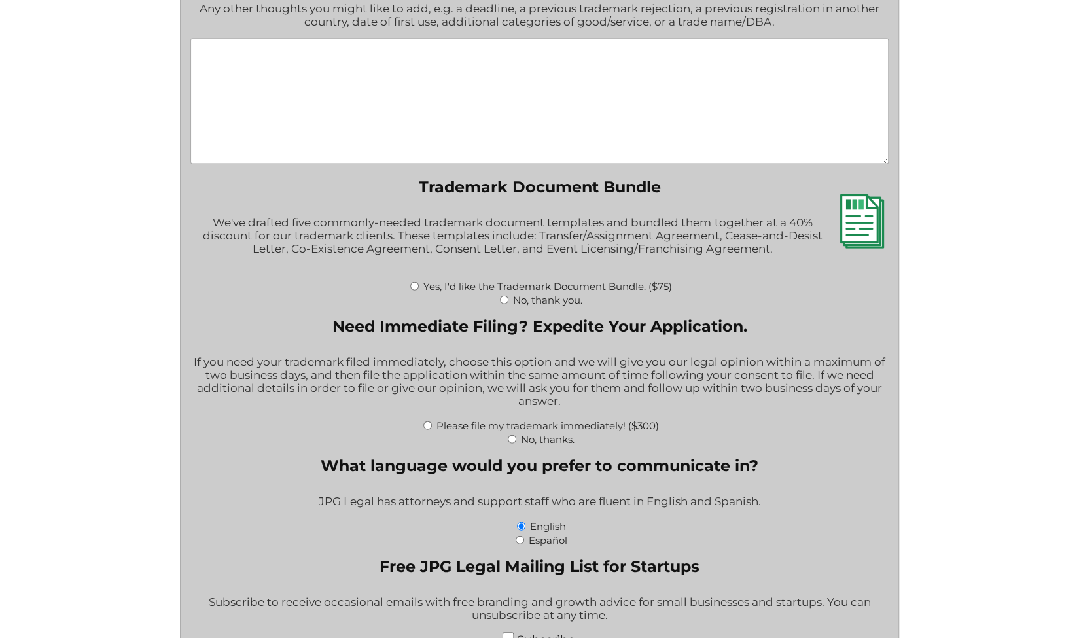
type input "LexGlobe"
click at [505, 304] on input "No, thank you." at bounding box center [504, 300] width 9 height 9
radio input "true"
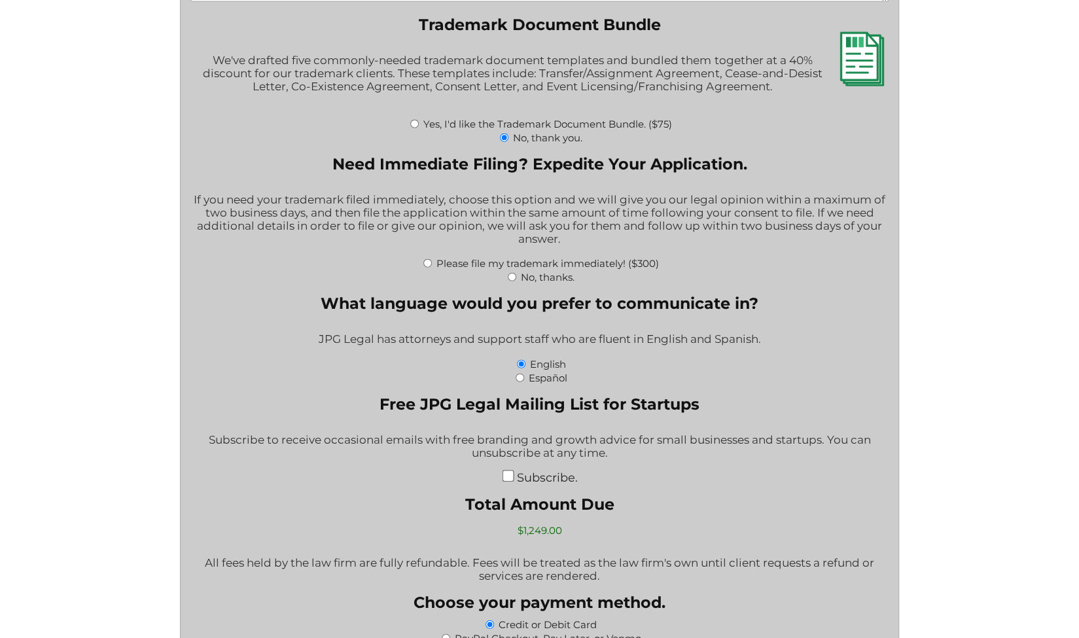
scroll to position [1947, 0]
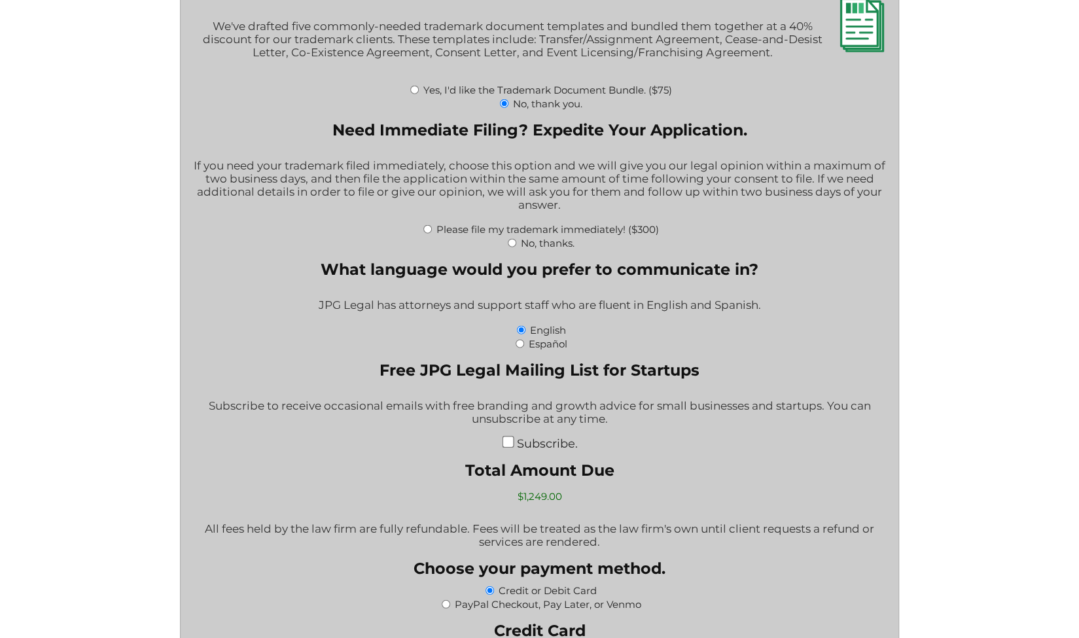
click at [515, 247] on input "No, thanks." at bounding box center [512, 243] width 9 height 9
radio input "true"
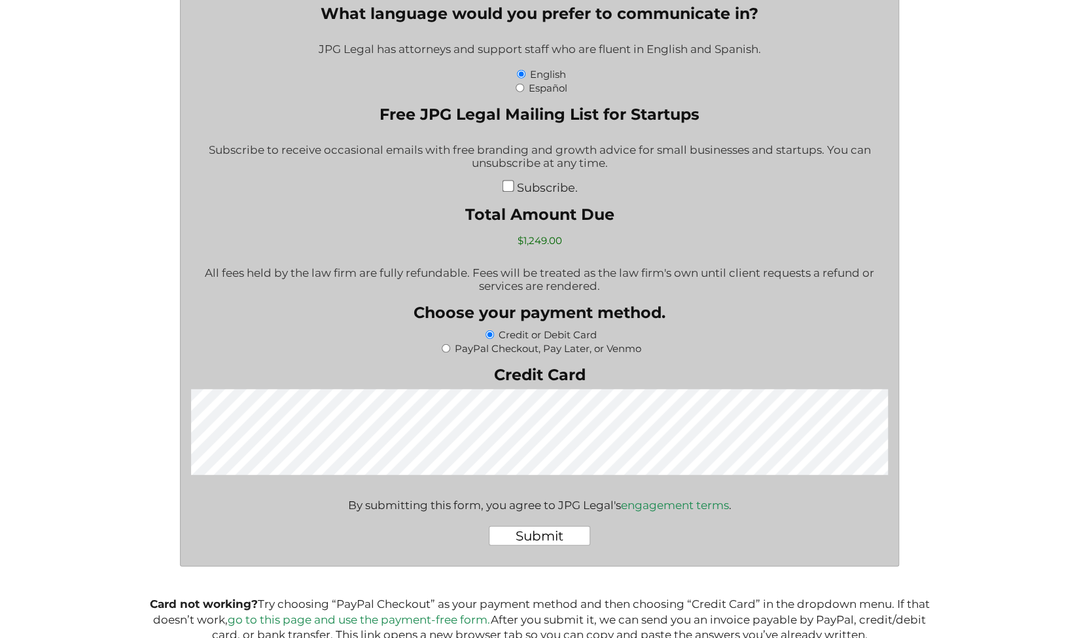
scroll to position [2202, 0]
click at [514, 192] on input "Subscribe." at bounding box center [508, 187] width 12 height 12
checkbox input "true"
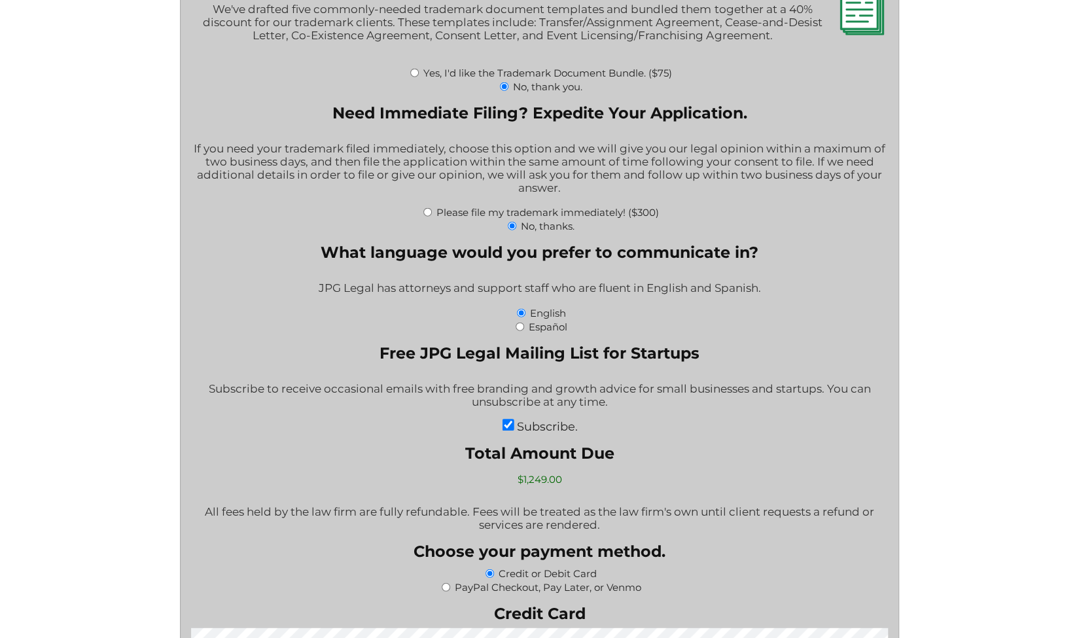
scroll to position [1957, 0]
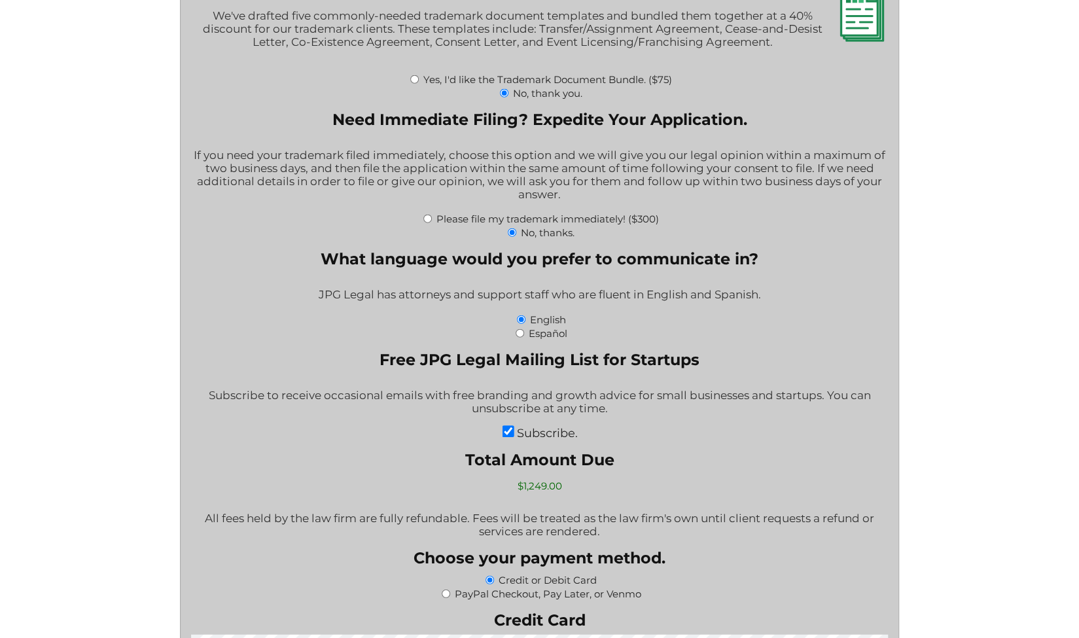
drag, startPoint x: 564, startPoint y: 507, endPoint x: 499, endPoint y: 503, distance: 64.9
click at [499, 497] on input "$1,249.00" at bounding box center [540, 486] width 128 height 23
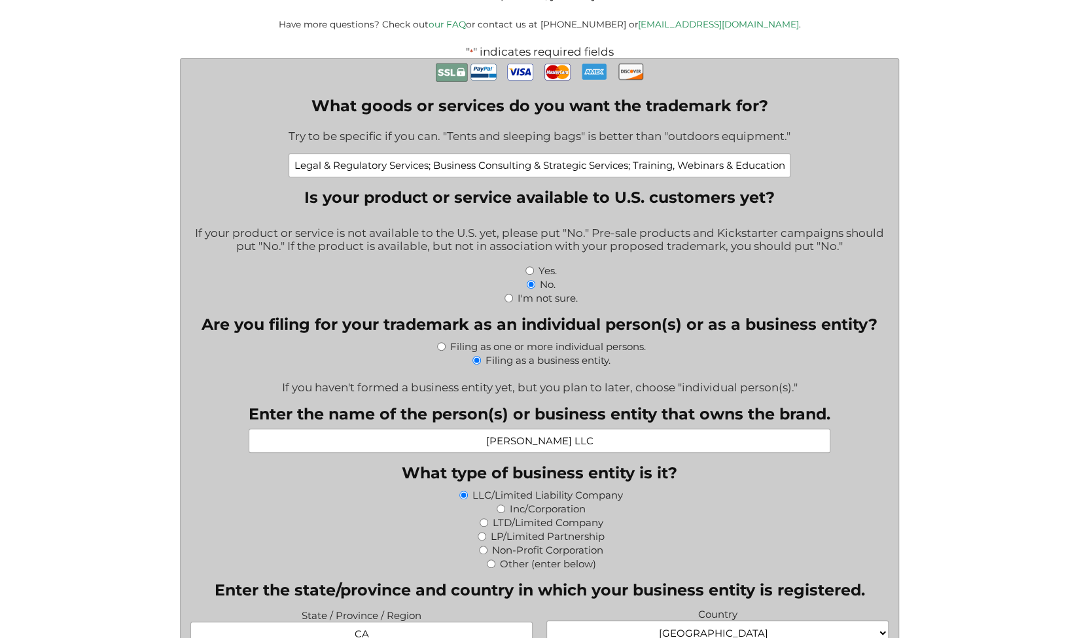
scroll to position [0, 0]
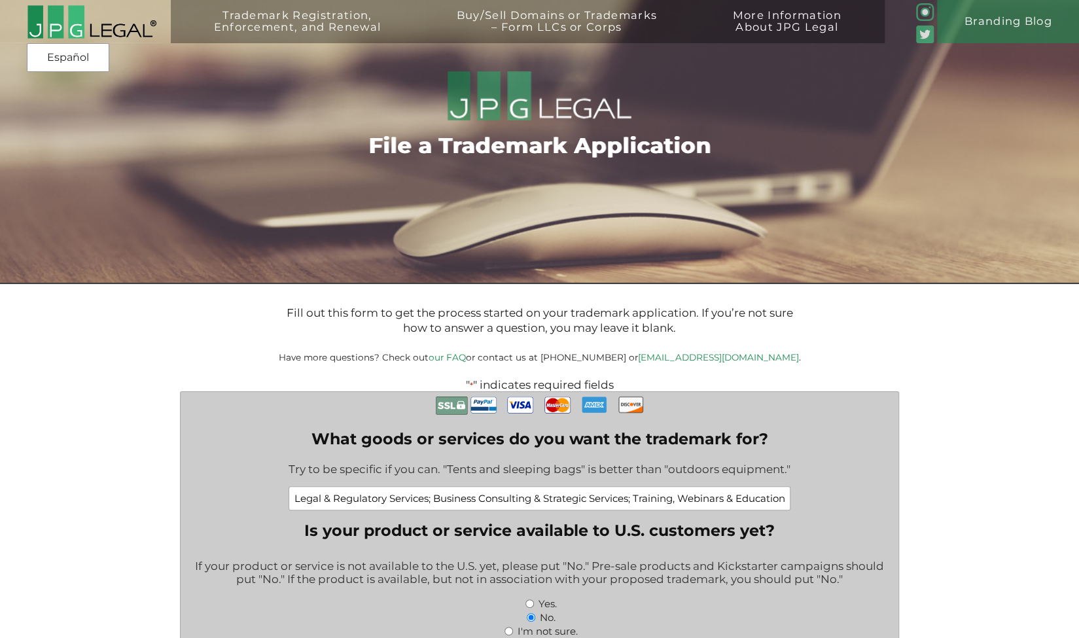
click at [117, 18] on img at bounding box center [92, 22] width 130 height 35
click at [83, 25] on img at bounding box center [92, 22] width 130 height 35
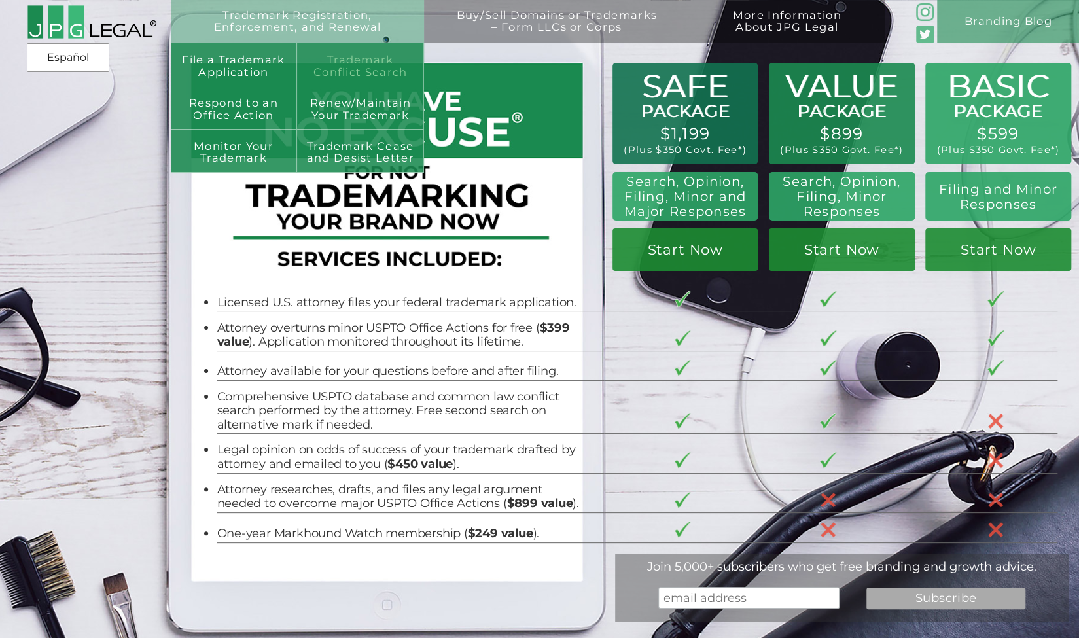
click at [353, 67] on link "Trademark Conflict Search" at bounding box center [360, 64] width 127 height 43
click at [350, 67] on link "Trademark Conflict Search" at bounding box center [360, 64] width 127 height 43
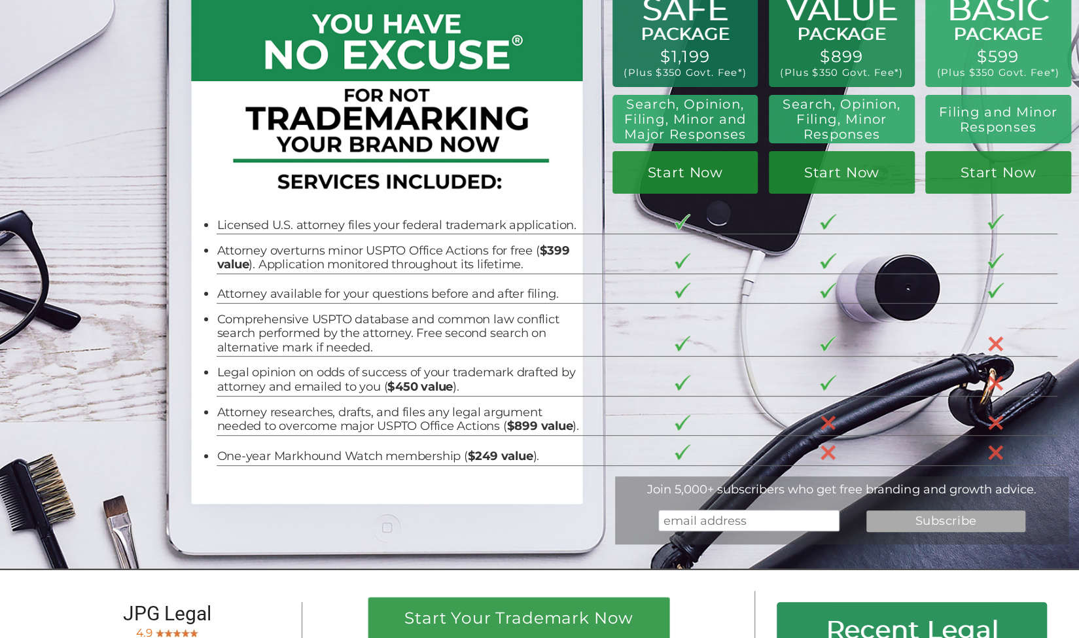
scroll to position [78, 0]
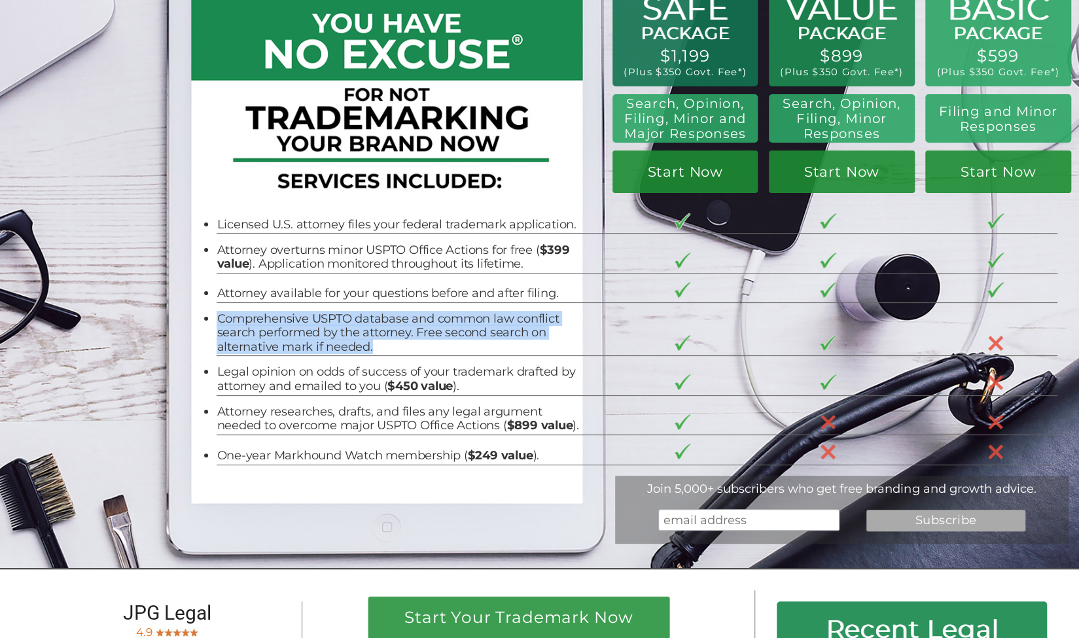
drag, startPoint x: 376, startPoint y: 353, endPoint x: 210, endPoint y: 324, distance: 168.1
click at [217, 324] on li "Comprehensive USPTO database and common law conflict search performed by the at…" at bounding box center [399, 333] width 364 height 42
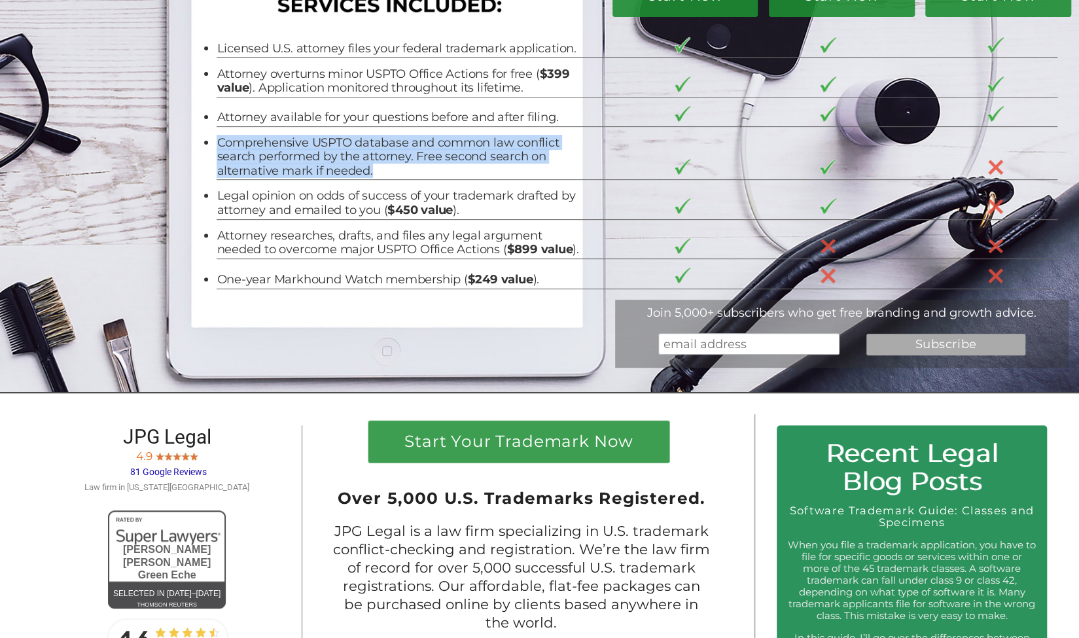
scroll to position [253, 0]
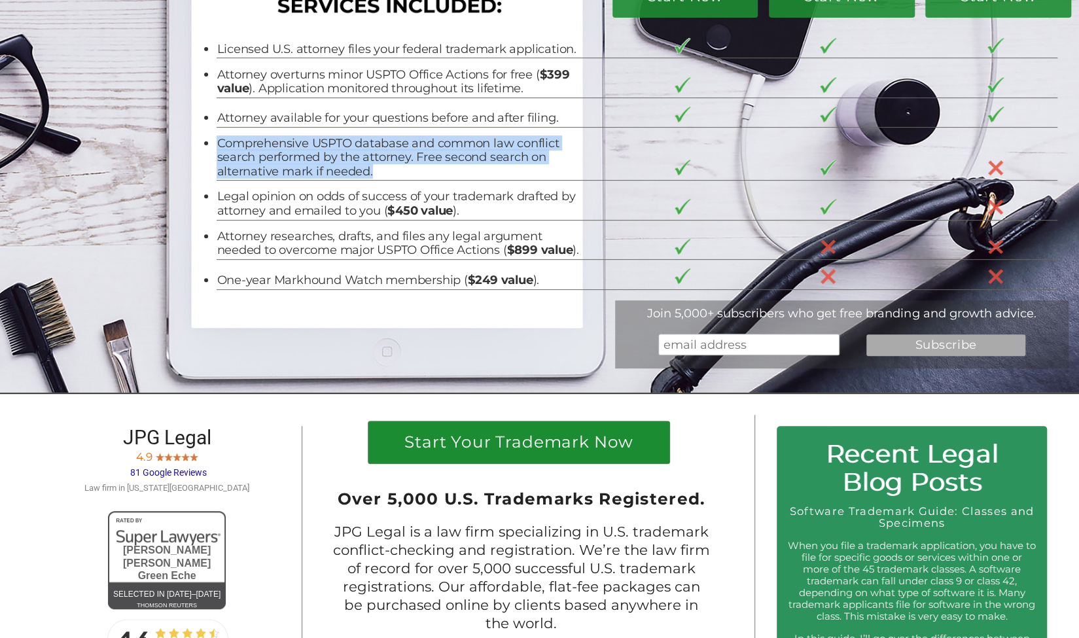
click at [482, 457] on h1 "Start Your Trademark Now" at bounding box center [520, 445] width 280 height 23
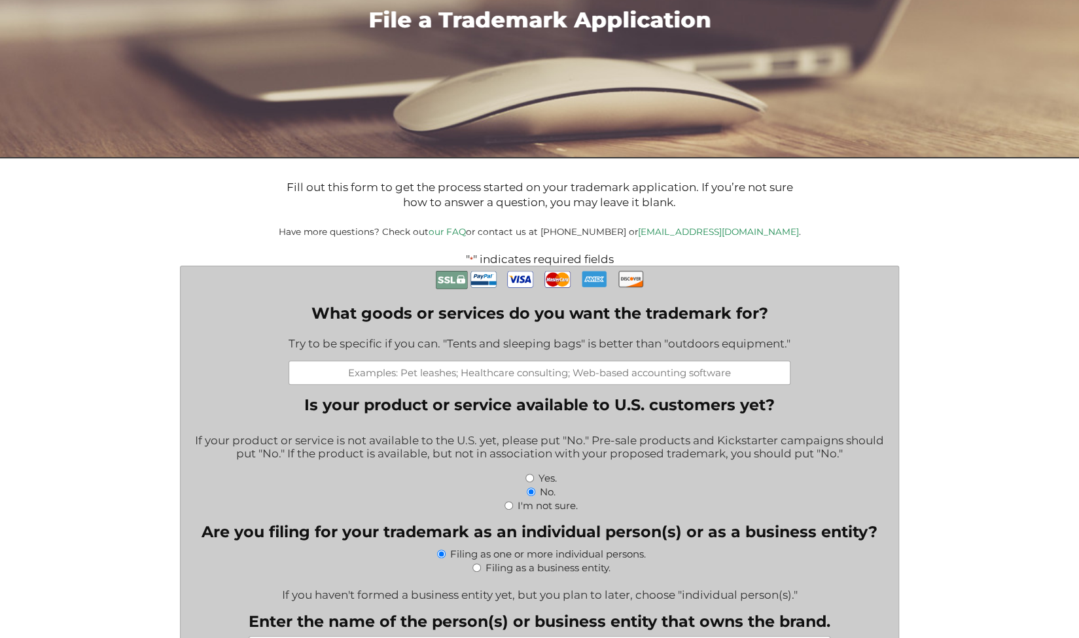
scroll to position [126, 0]
click at [419, 377] on input "What goods or services do you want the trademark for?" at bounding box center [540, 372] width 502 height 24
click at [401, 375] on input "What goods or services do you want the trademark for?" at bounding box center [540, 372] width 502 height 24
paste input "Classes 35 + 45 (consulting, regulatory, marketing)."
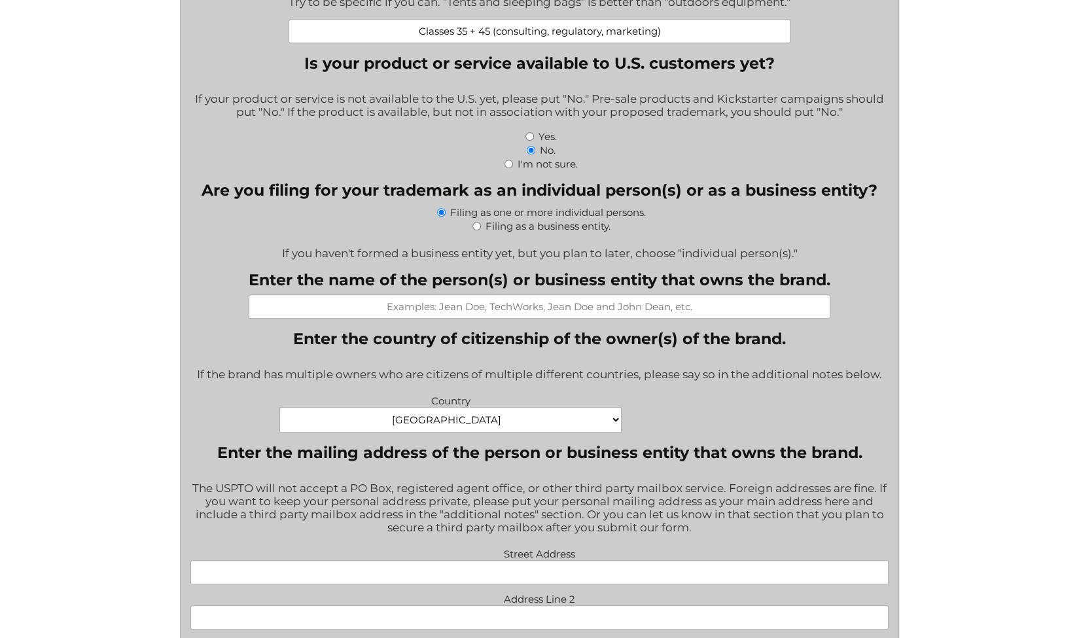
scroll to position [474, 0]
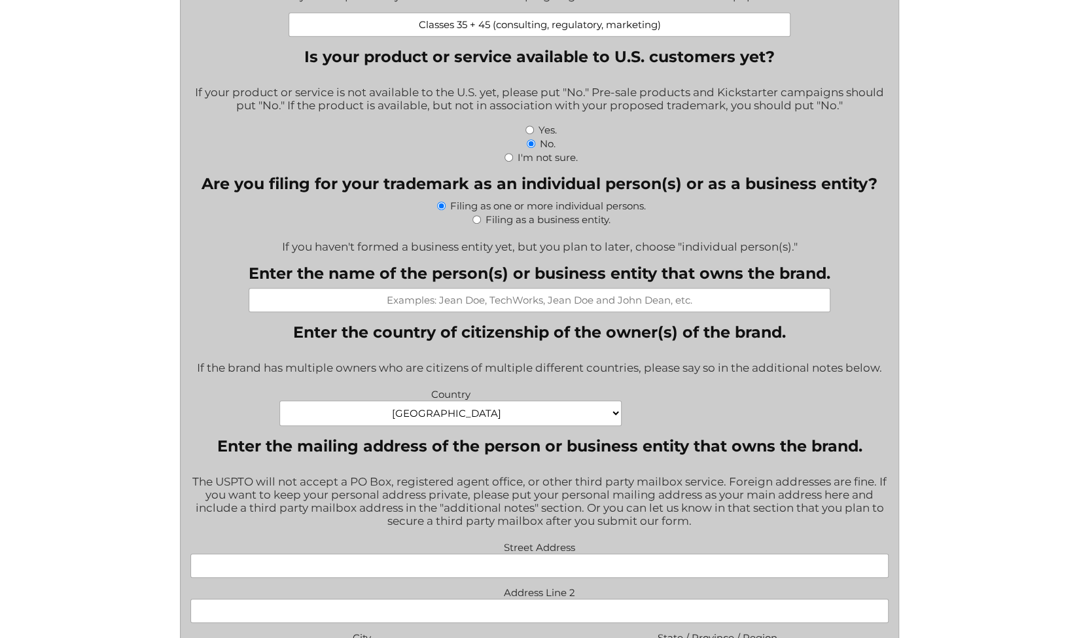
type input "Classes 35 + 45 (consulting, regulatory, marketing)"
click at [473, 224] on input "Filing as a business entity." at bounding box center [477, 219] width 9 height 9
radio input "true"
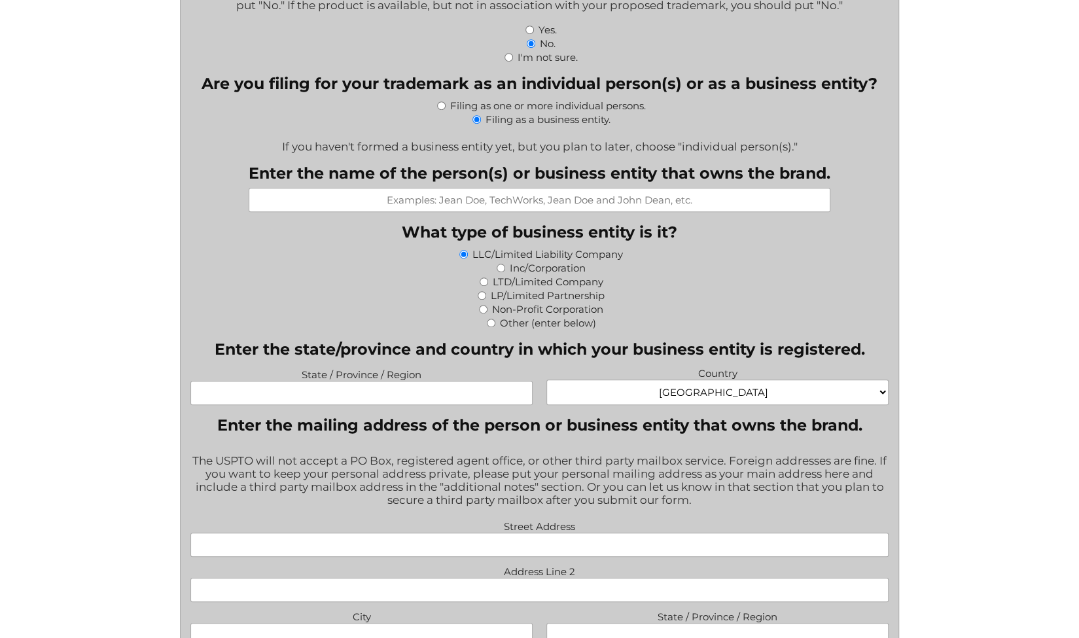
scroll to position [577, 0]
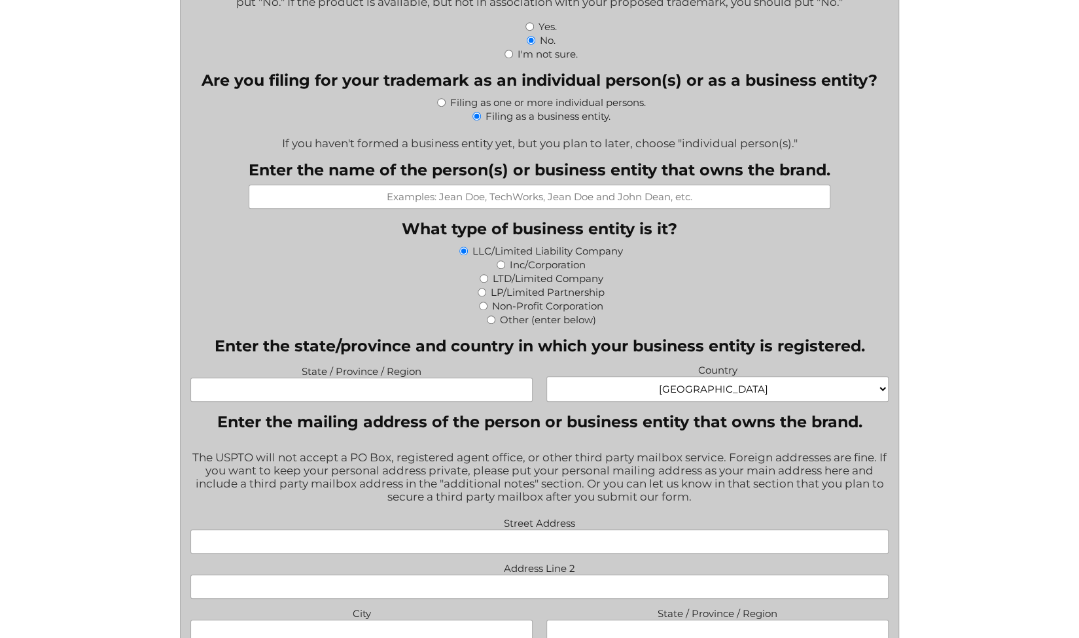
click at [437, 107] on input "Filing as one or more individual persons." at bounding box center [441, 102] width 9 height 9
radio input "true"
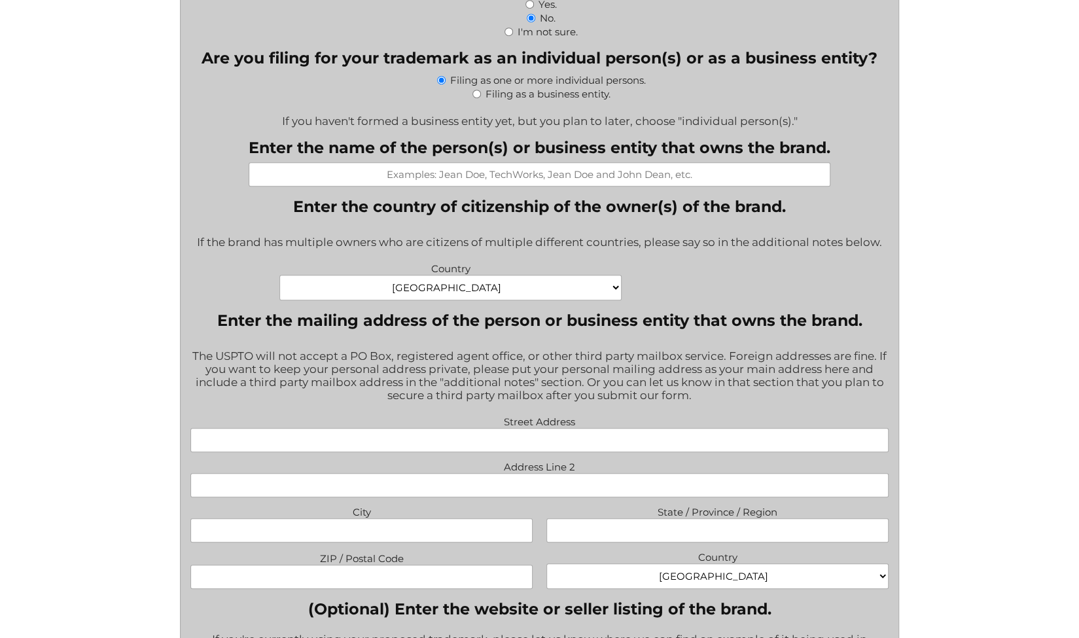
scroll to position [606, 0]
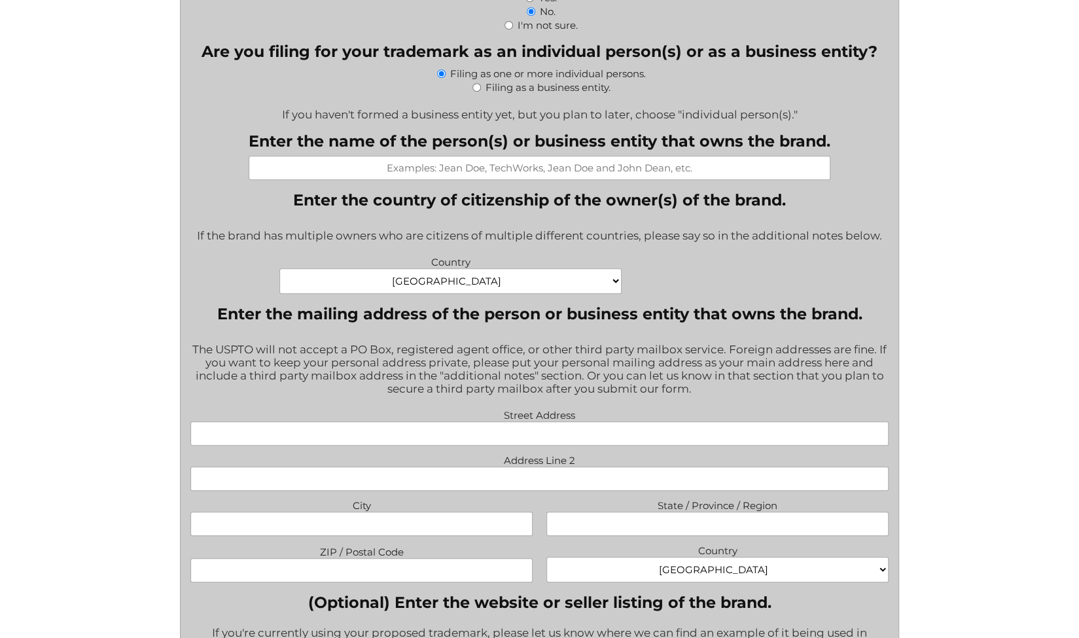
click at [412, 172] on input "Enter the name of the person(s) or business entity that owns the brand." at bounding box center [540, 168] width 582 height 24
click at [482, 94] on div "Filing as a business entity." at bounding box center [539, 87] width 698 height 14
click at [476, 92] on input "Filing as a business entity." at bounding box center [477, 87] width 9 height 9
radio input "true"
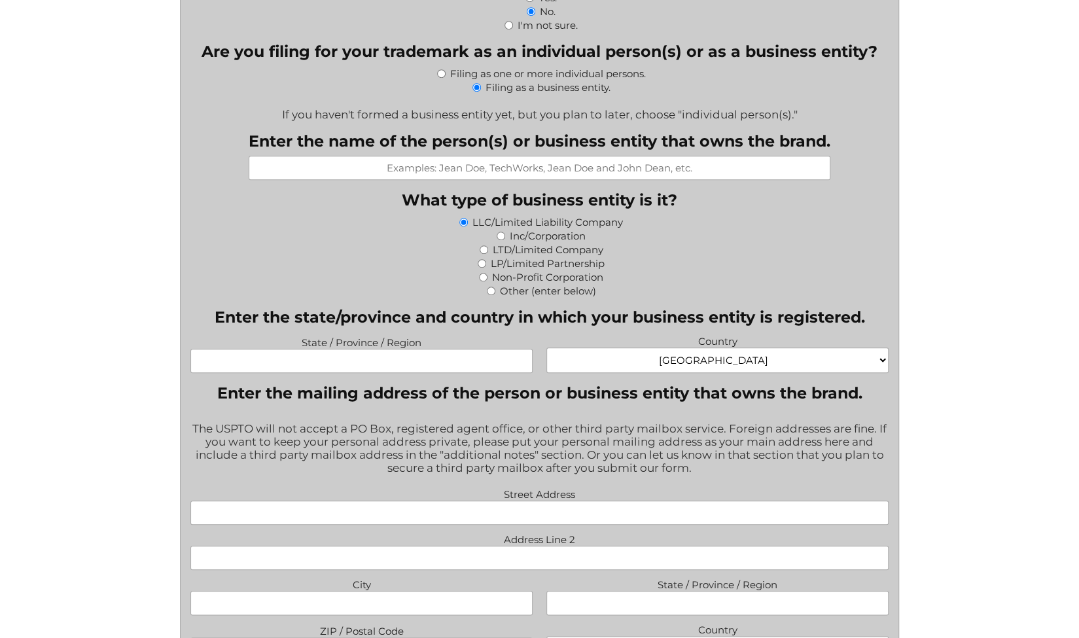
click at [444, 170] on input "Enter the name of the person(s) or business entity that owns the brand." at bounding box center [540, 168] width 582 height 24
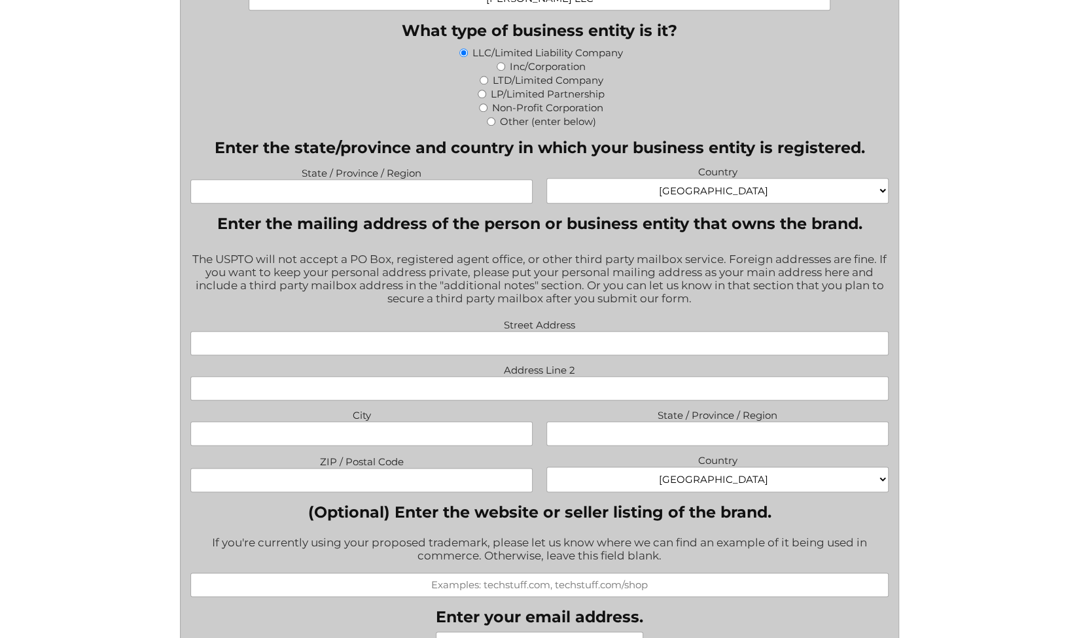
scroll to position [780, 0]
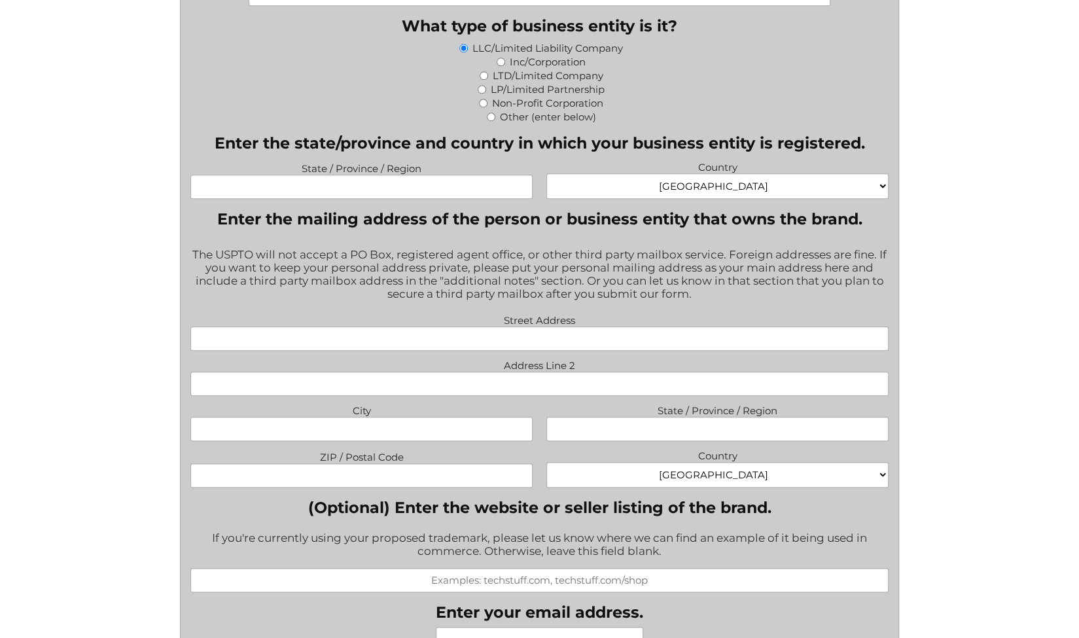
type input "[PERSON_NAME] LLC"
click at [382, 194] on input "State / Province / Region" at bounding box center [361, 187] width 342 height 24
type input "CA"
click at [638, 204] on div "State / Province / Region [GEOGRAPHIC_DATA] Country [GEOGRAPHIC_DATA] [GEOGRAPH…" at bounding box center [540, 181] width 712 height 46
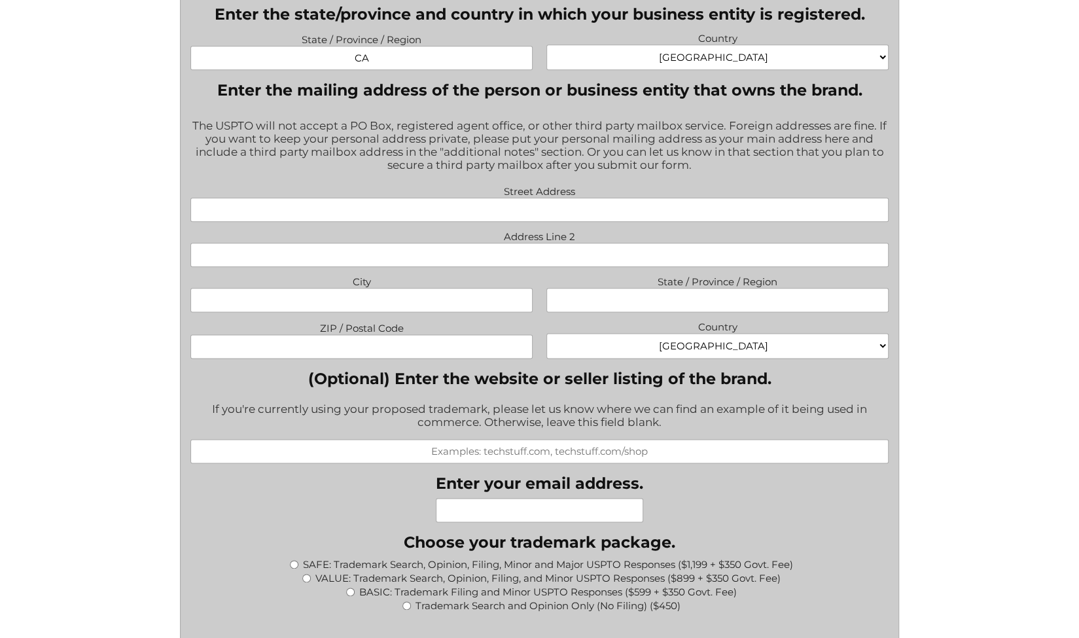
scroll to position [916, 0]
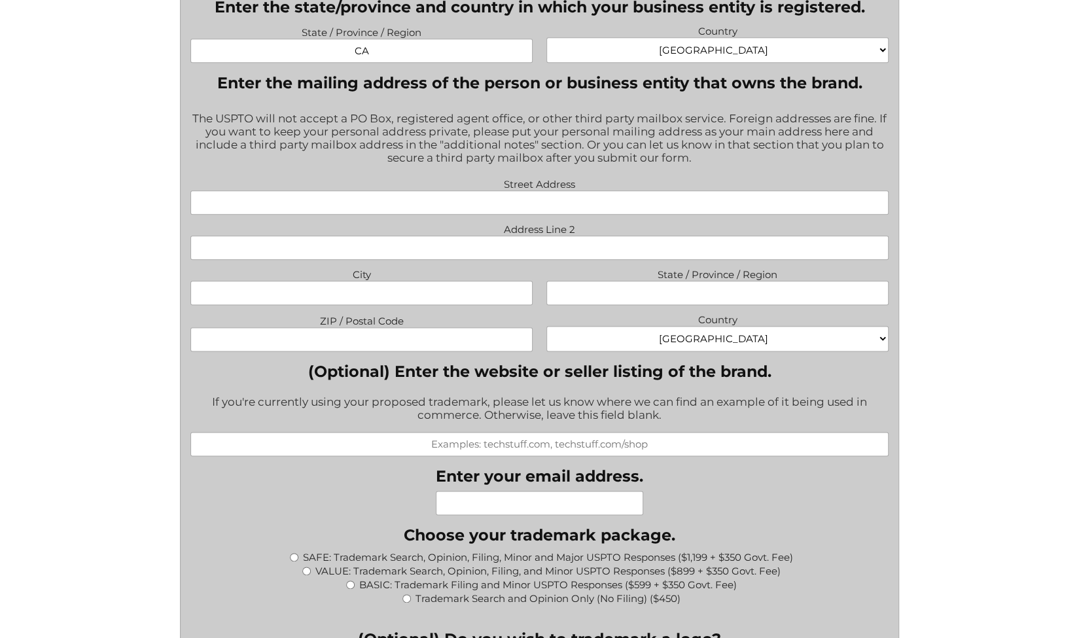
click at [404, 210] on input "Street Address" at bounding box center [539, 202] width 698 height 24
type input "[STREET_ADDRESS][PERSON_NAME]"
type input "Ventura"
type input "CA"
type input "93003"
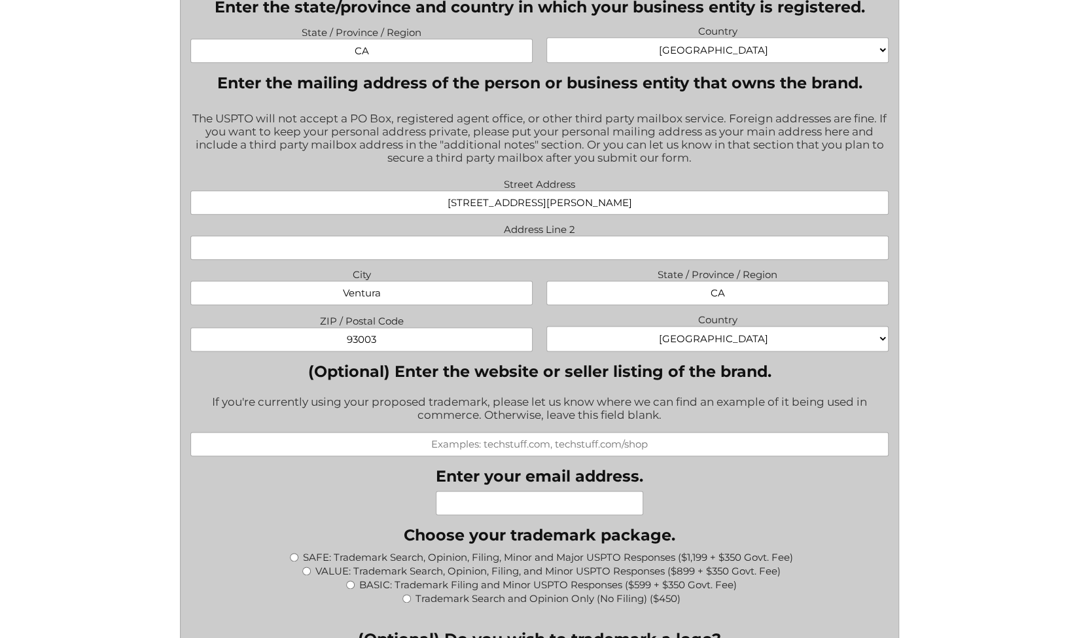
type input "[EMAIL_ADDRESS][DOMAIN_NAME]"
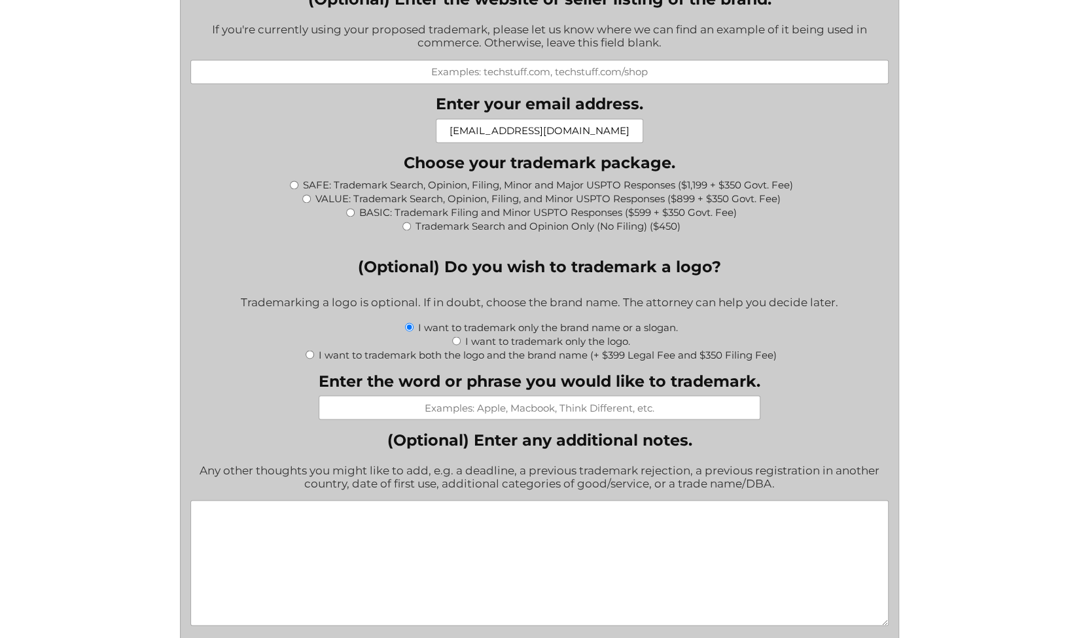
scroll to position [1286, 0]
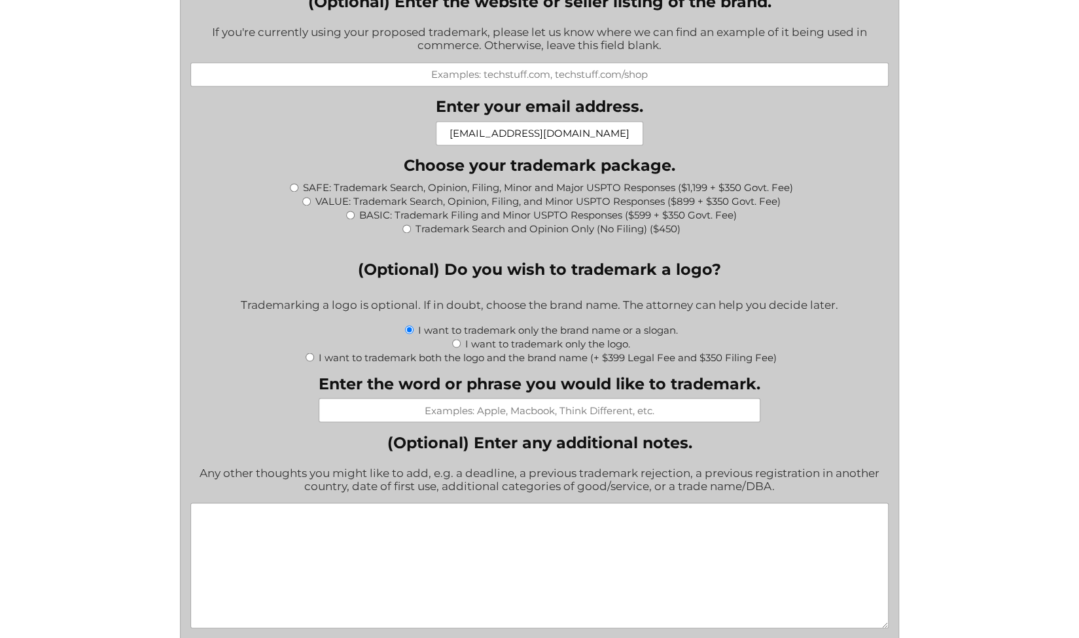
click at [405, 233] on input "Trademark Search and Opinion Only (No Filing) ($450)" at bounding box center [407, 229] width 9 height 9
radio input "true"
type input "$450.00"
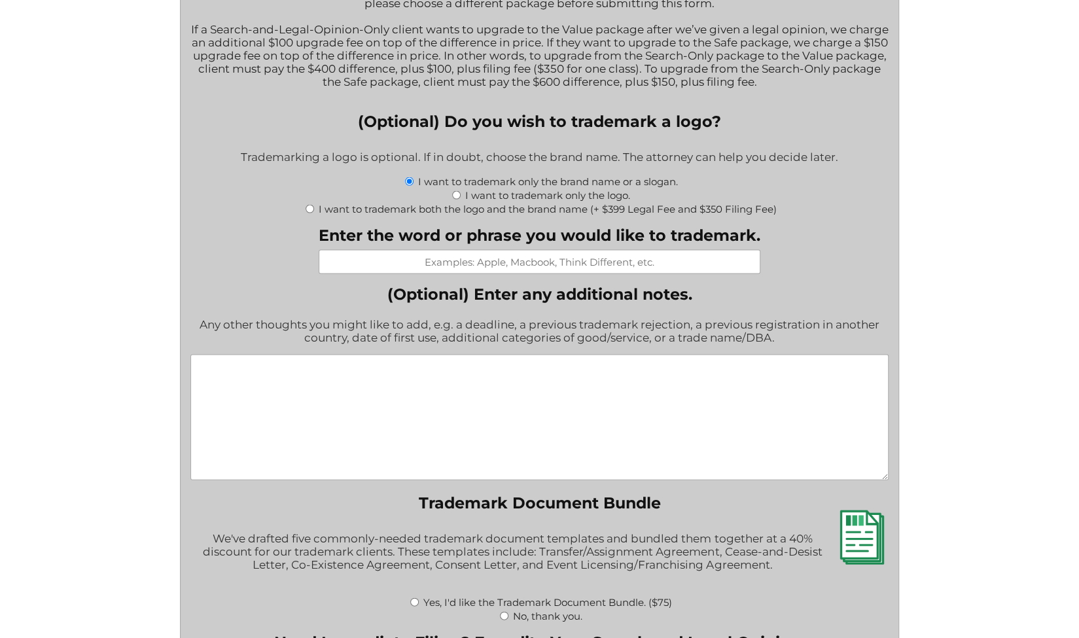
scroll to position [1677, 0]
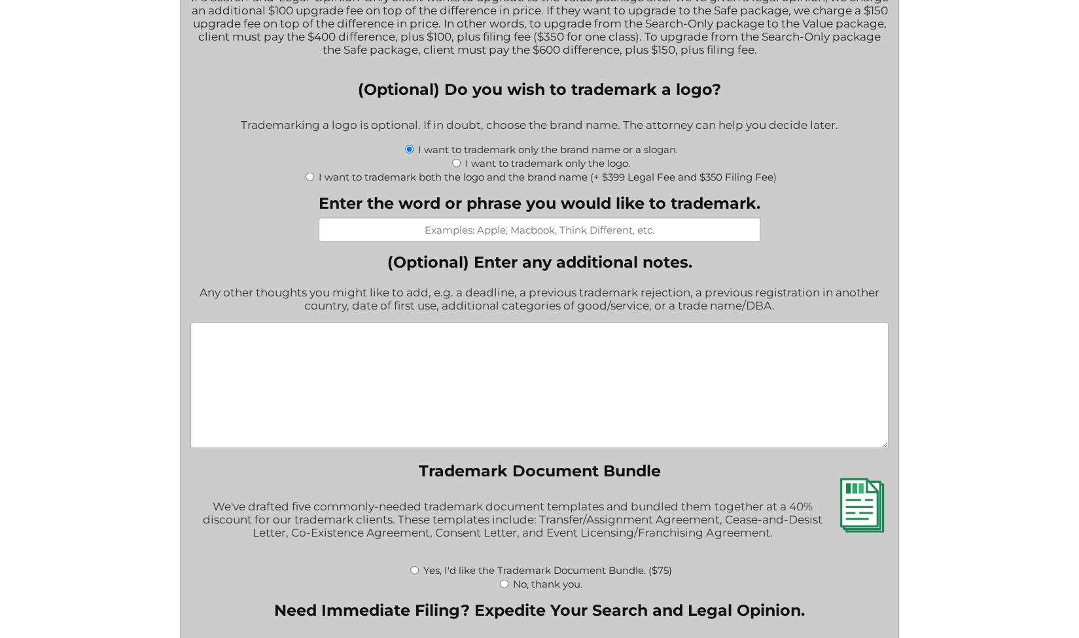
click at [500, 242] on input "Enter the word or phrase you would like to trademark." at bounding box center [540, 230] width 442 height 24
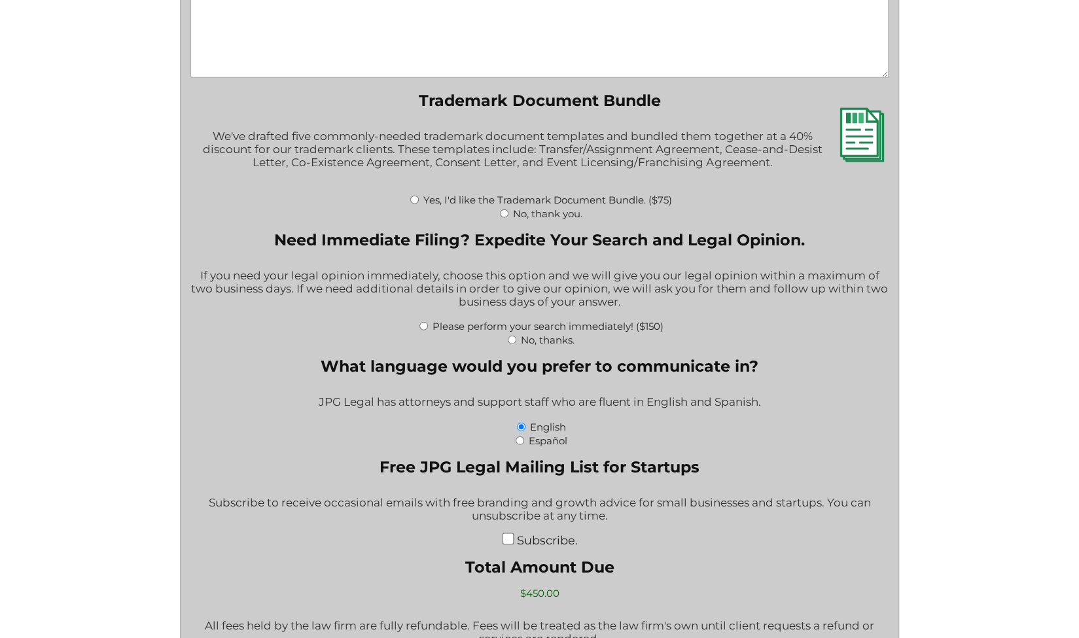
scroll to position [2060, 0]
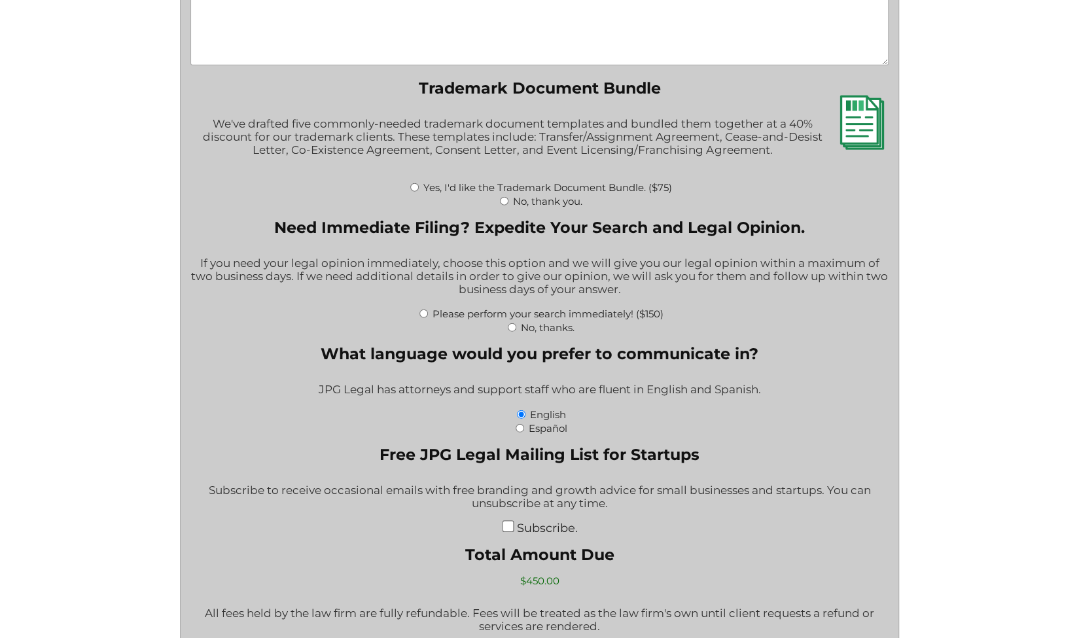
type input "LexGlobe"
click at [497, 208] on div "No, thank you." at bounding box center [539, 201] width 698 height 14
click at [499, 208] on div "No, thank you." at bounding box center [539, 201] width 698 height 14
click at [502, 206] on input "No, thank you." at bounding box center [504, 201] width 9 height 9
radio input "true"
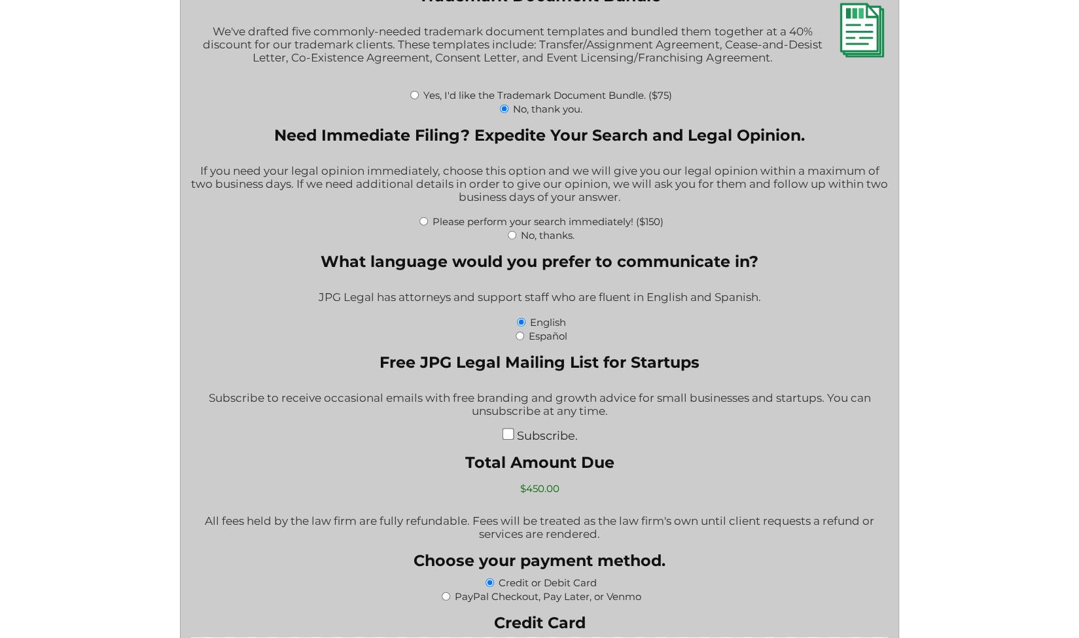
scroll to position [2153, 0]
click at [512, 239] on input "No, thanks." at bounding box center [512, 234] width 9 height 9
radio input "true"
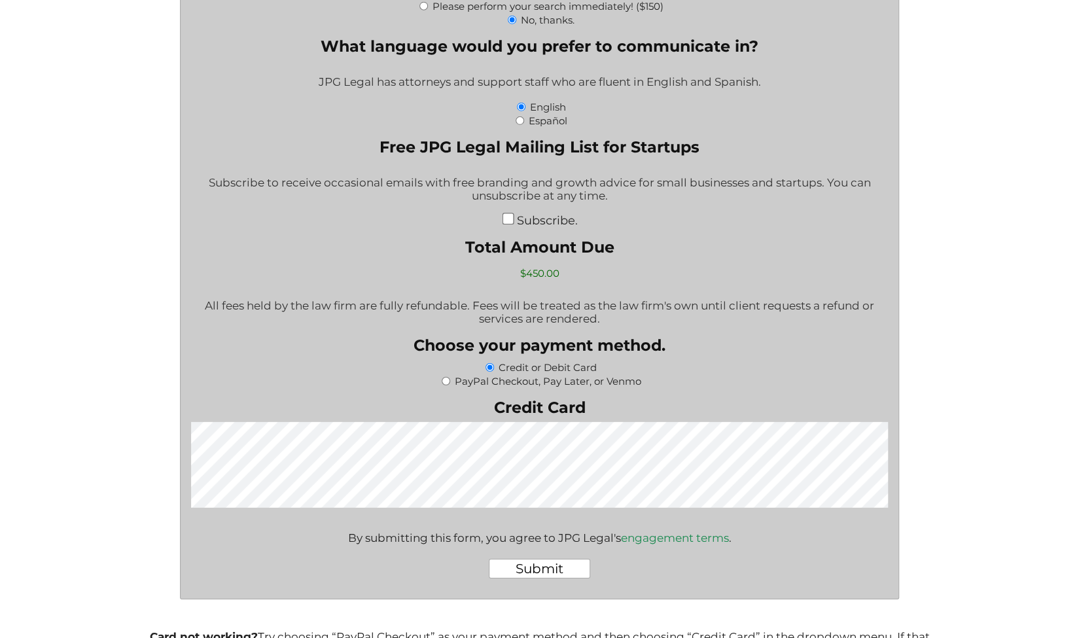
scroll to position [2372, 0]
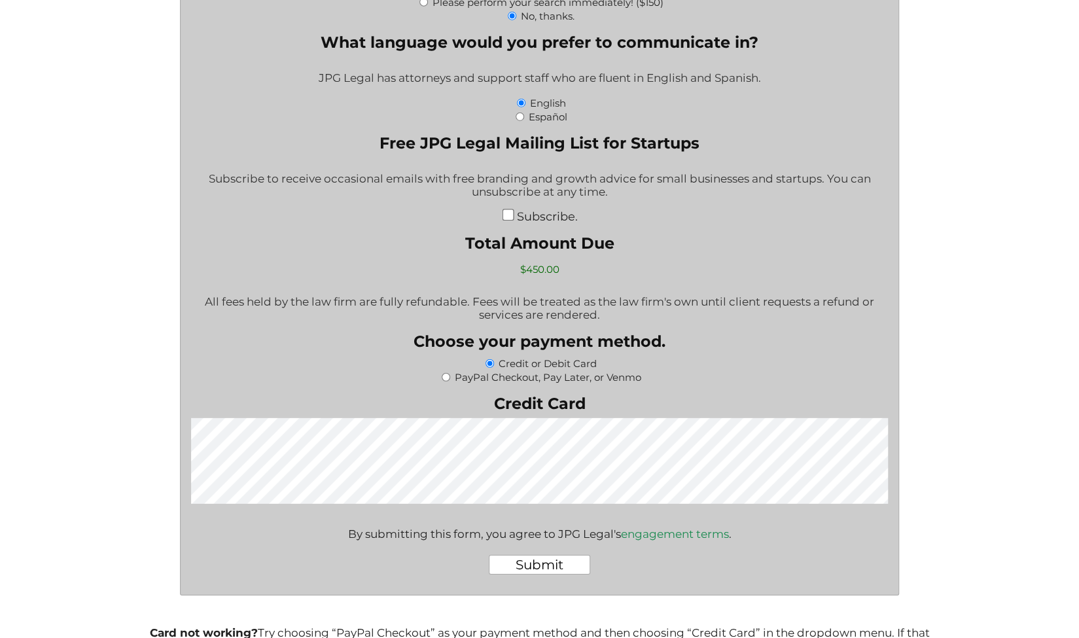
click at [507, 221] on input "Subscribe." at bounding box center [508, 215] width 12 height 12
checkbox input "true"
